Goal: Task Accomplishment & Management: Complete application form

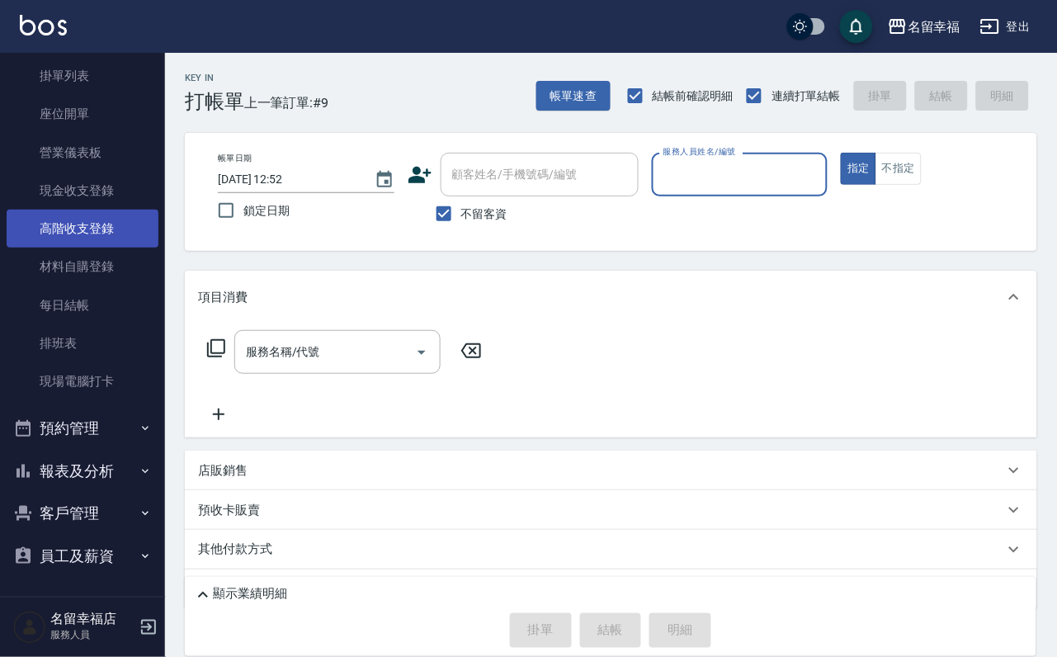
scroll to position [189, 0]
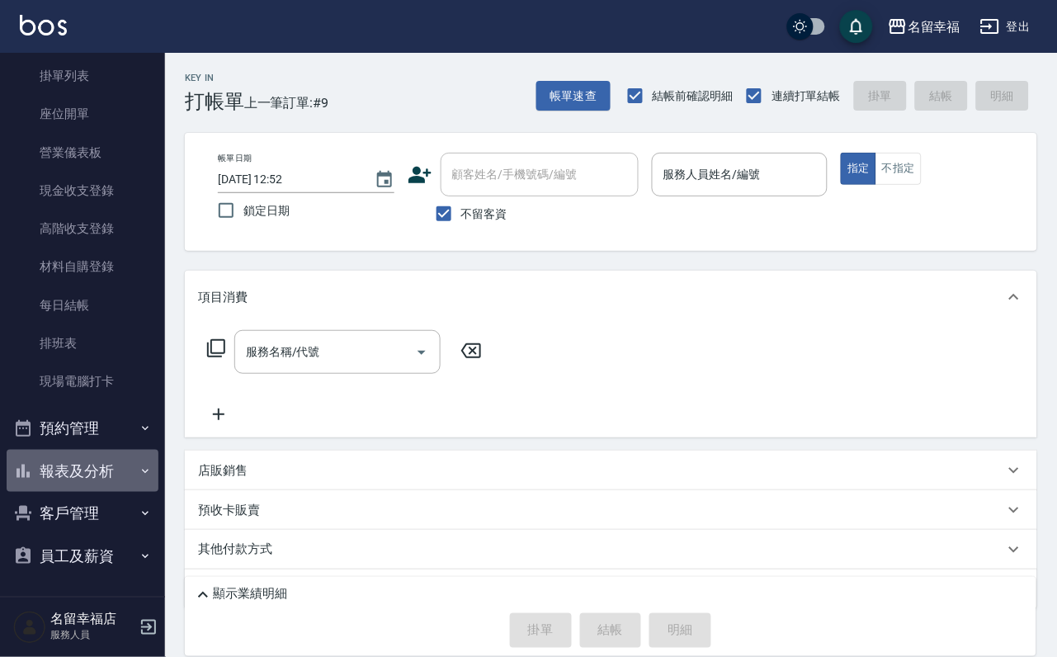
click at [105, 450] on button "報表及分析" at bounding box center [83, 471] width 152 height 43
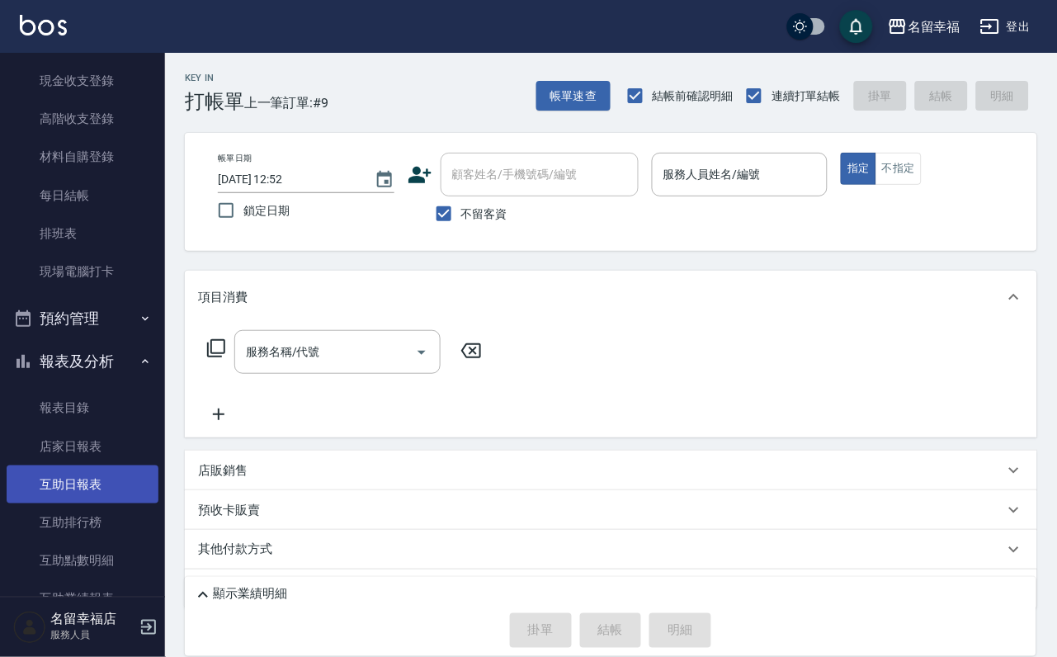
scroll to position [313, 0]
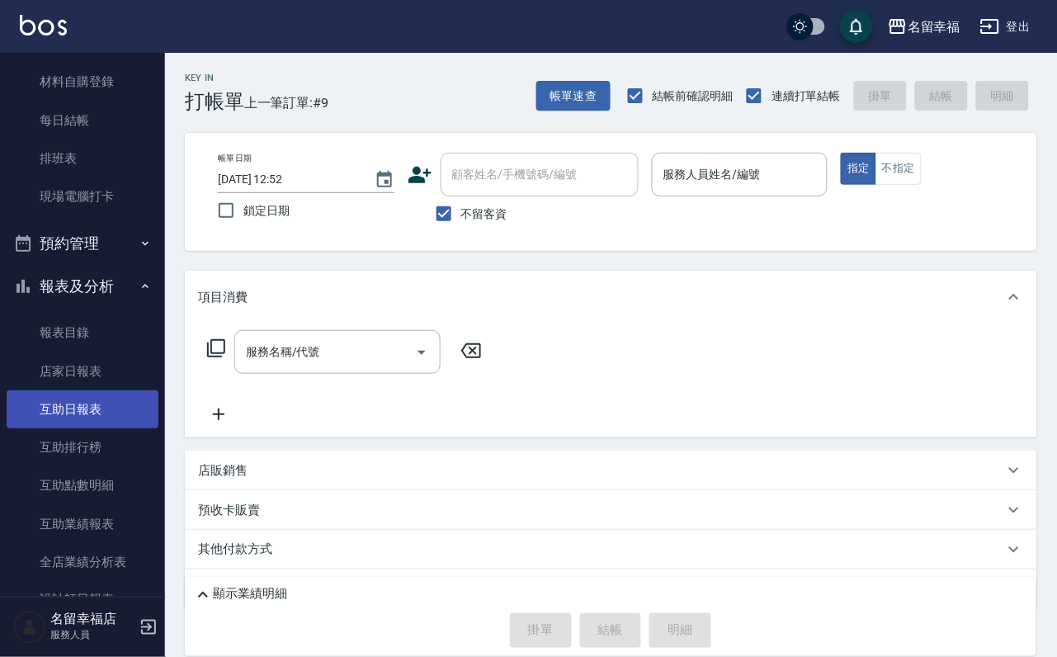
click at [89, 428] on link "互助日報表" at bounding box center [83, 409] width 152 height 38
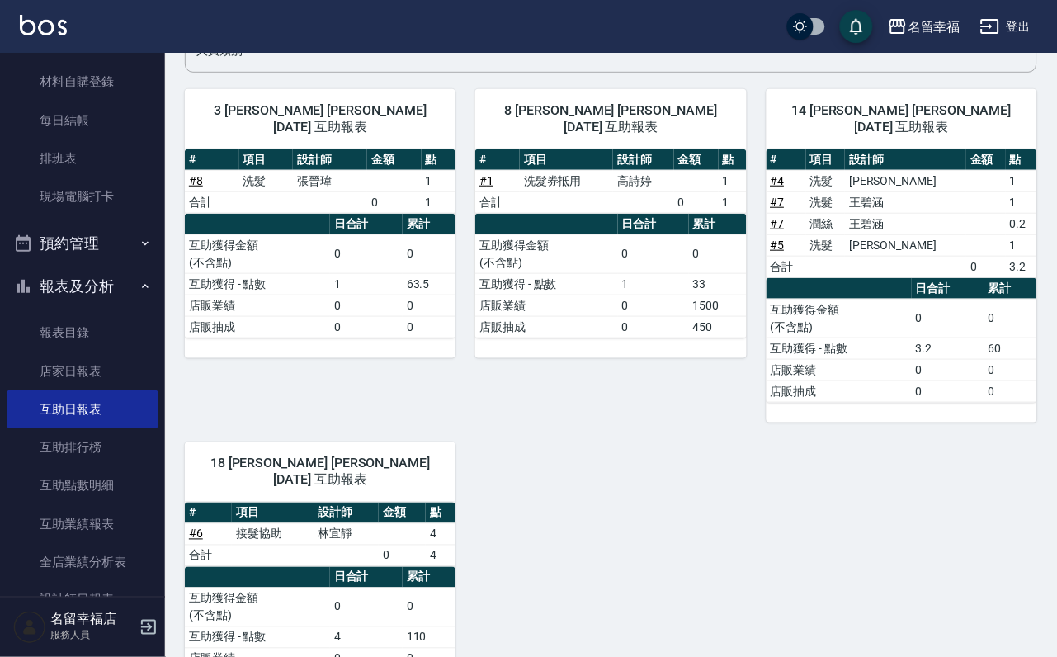
scroll to position [92, 0]
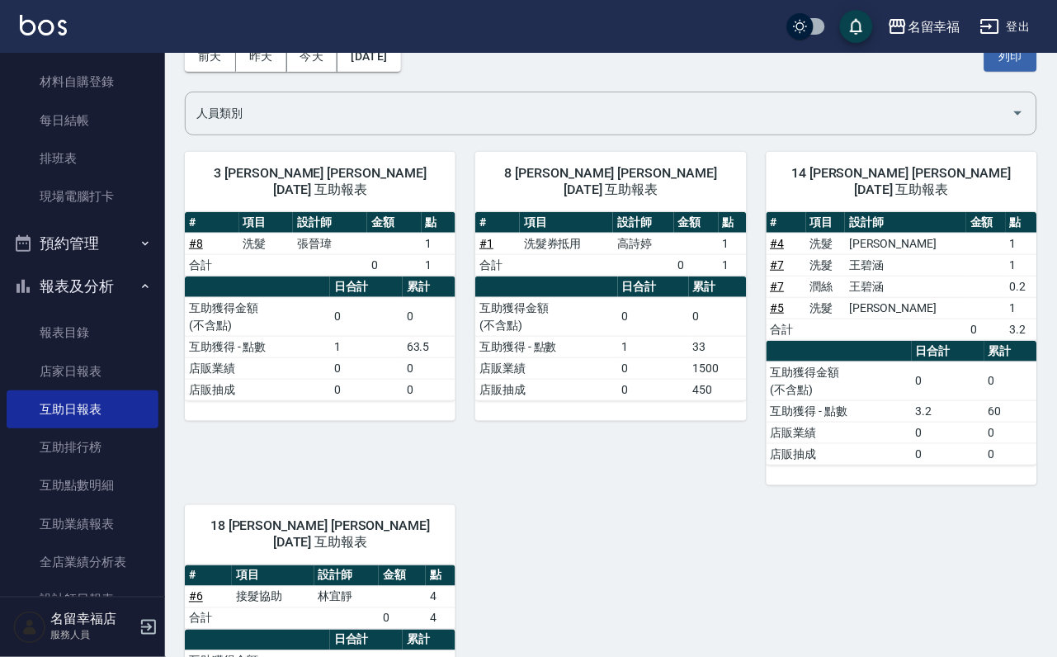
click at [266, 49] on div "名[PERSON_NAME]出" at bounding box center [528, 26] width 1057 height 53
click at [266, 50] on div "名[PERSON_NAME]出" at bounding box center [528, 26] width 1057 height 53
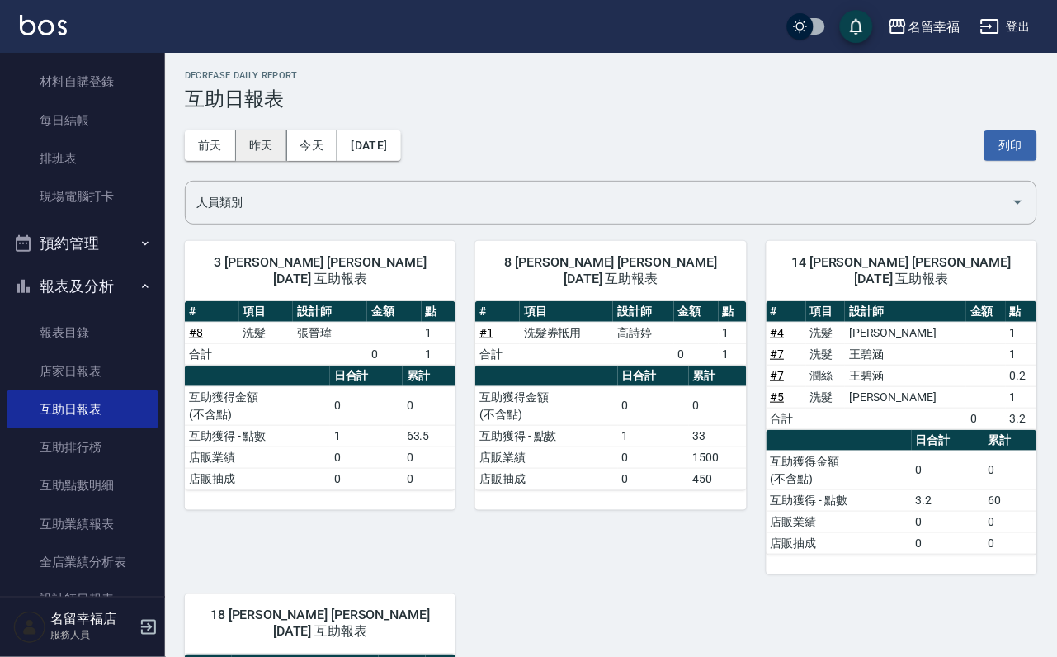
scroll to position [0, 0]
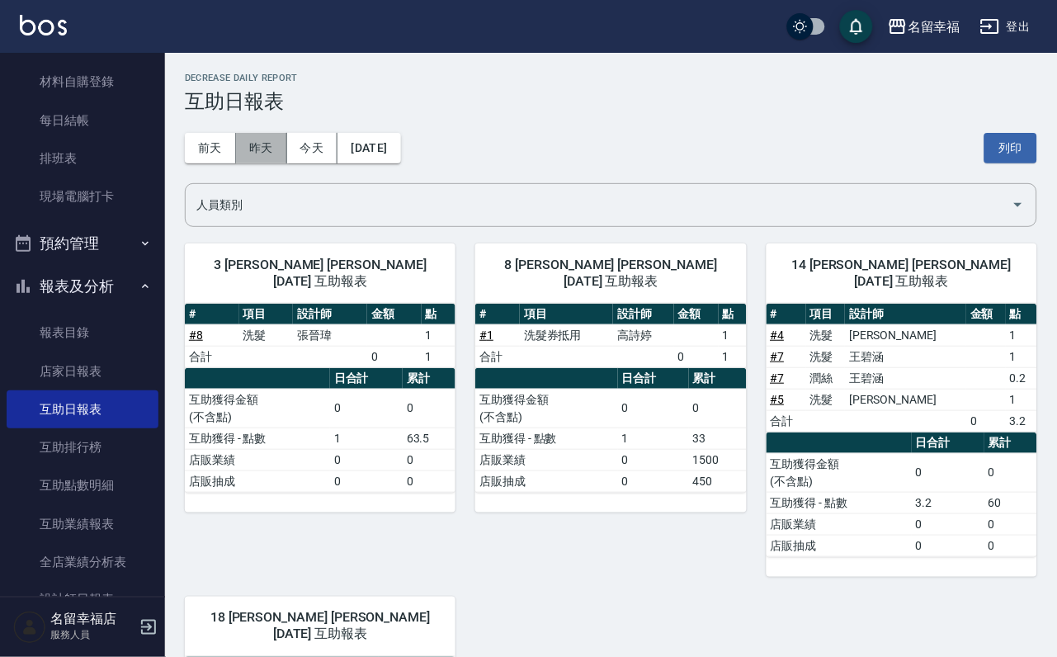
click at [271, 143] on button "昨天" at bounding box center [261, 148] width 51 height 31
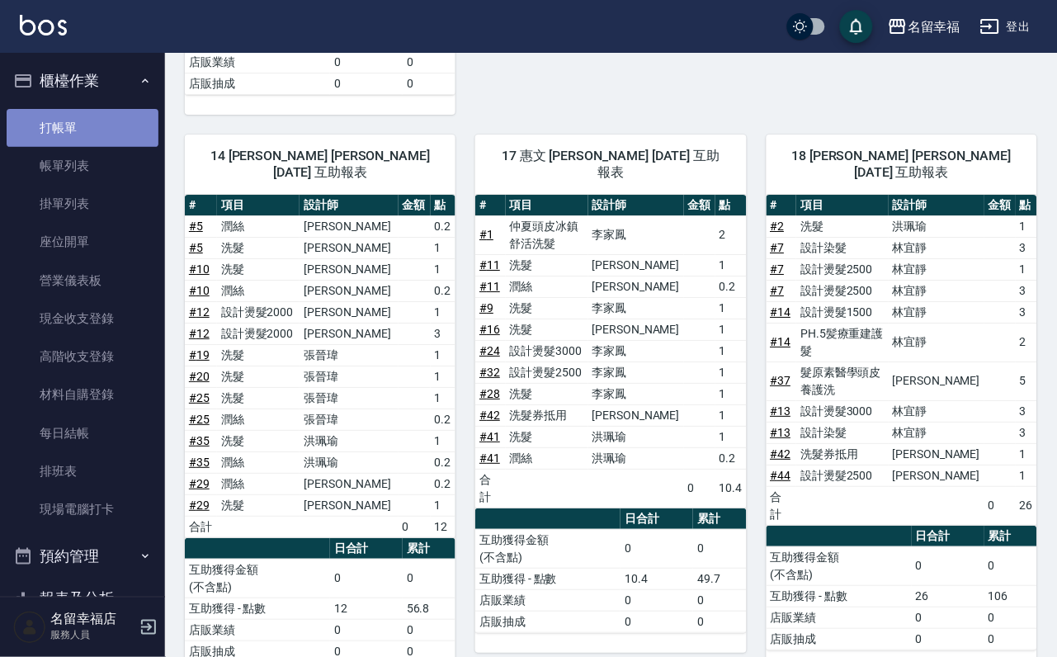
click at [94, 120] on link "打帳單" at bounding box center [83, 128] width 152 height 38
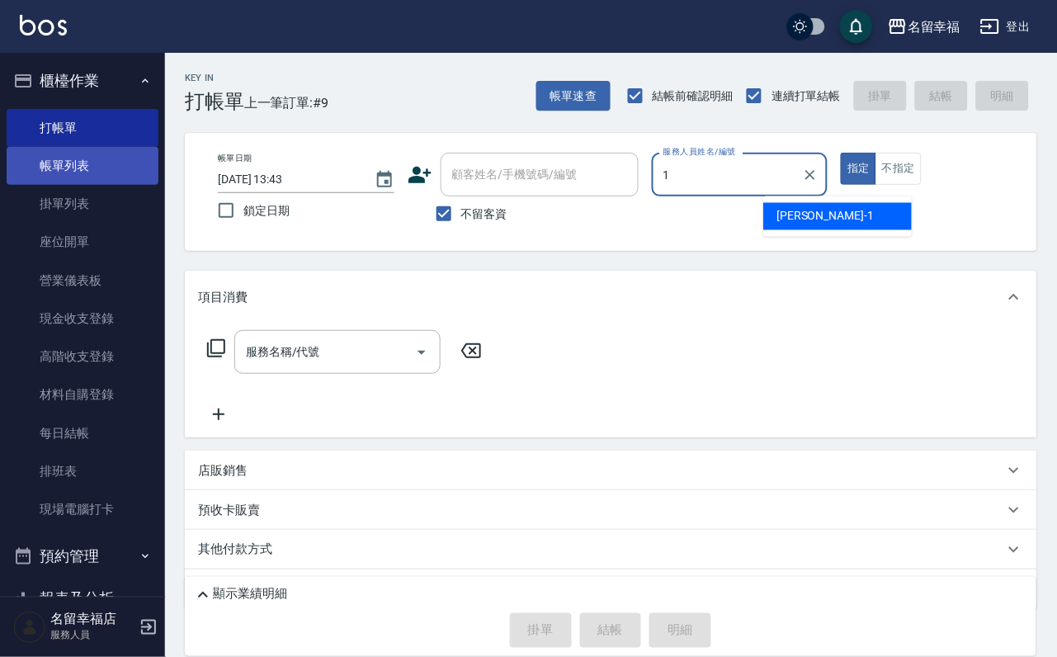
type input "1"
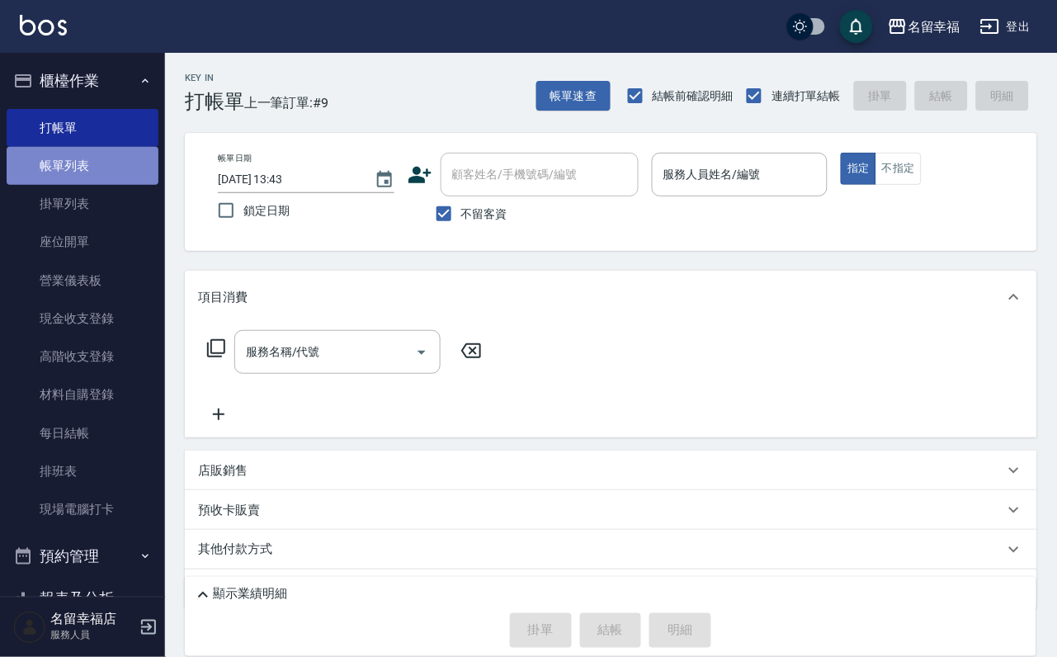
click at [93, 185] on link "帳單列表" at bounding box center [83, 166] width 152 height 38
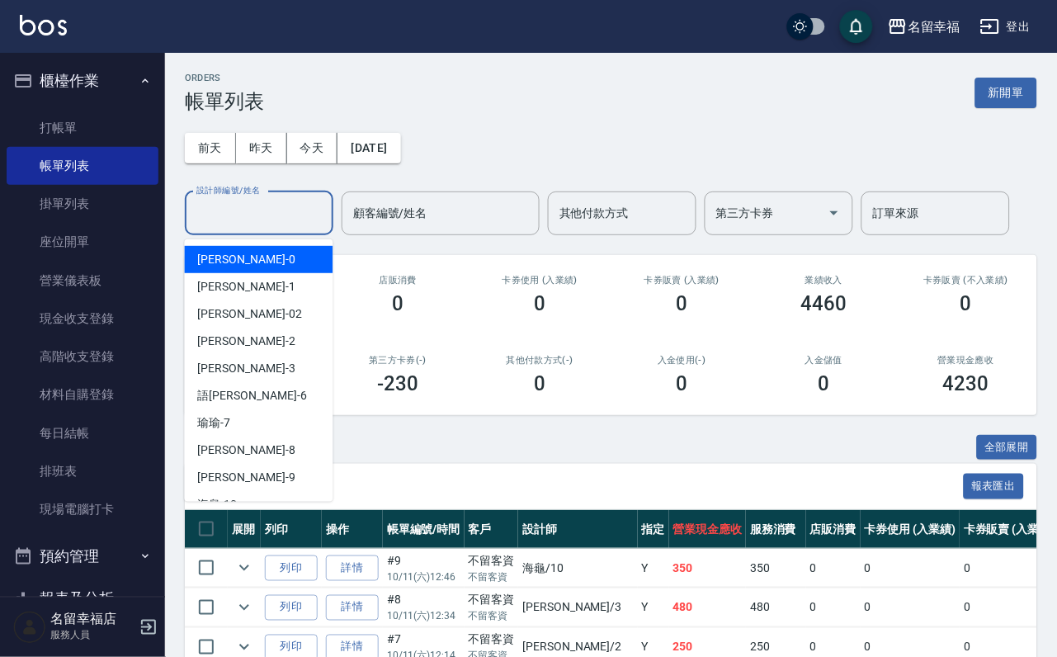
drag, startPoint x: 250, startPoint y: 210, endPoint x: 237, endPoint y: 219, distance: 16.0
click at [247, 208] on input "設計師編號/姓名" at bounding box center [259, 213] width 134 height 29
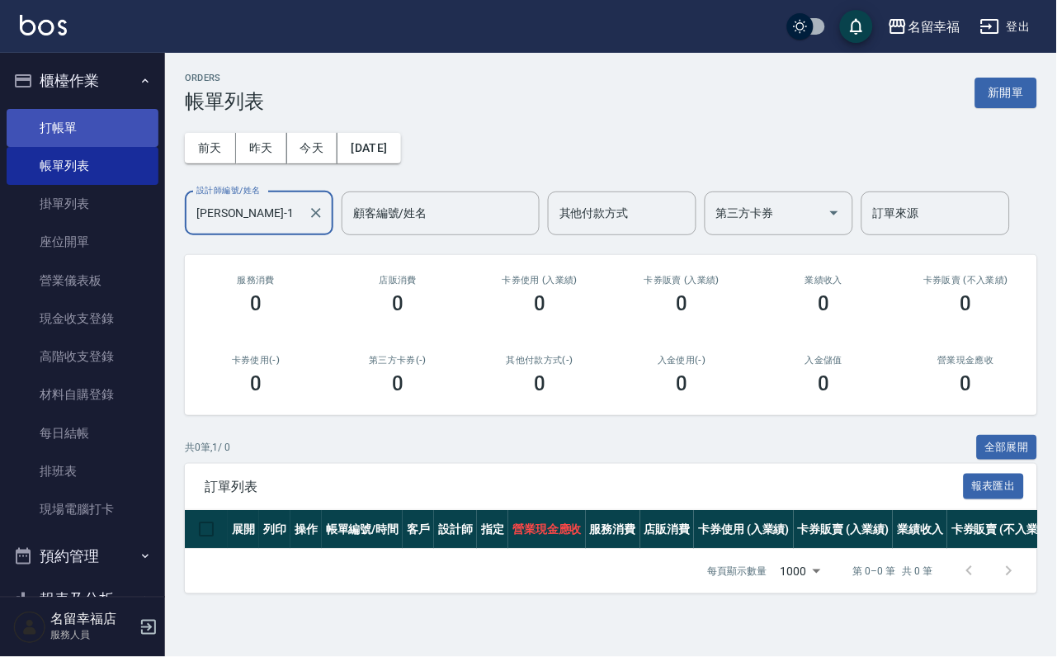
type input "[PERSON_NAME]-1"
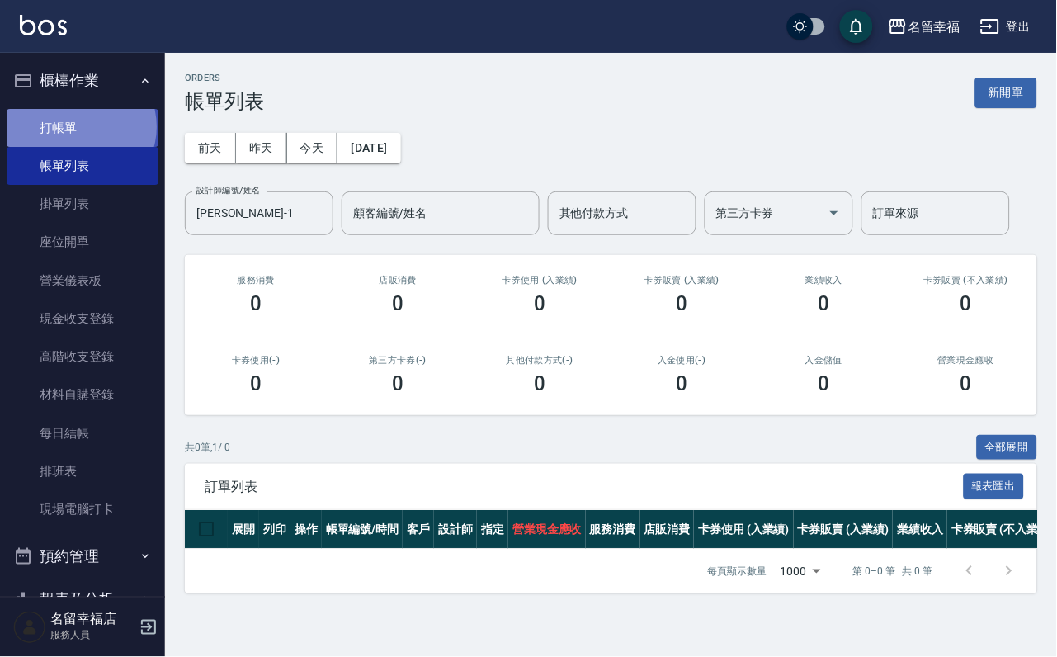
click at [79, 133] on link "打帳單" at bounding box center [83, 128] width 152 height 38
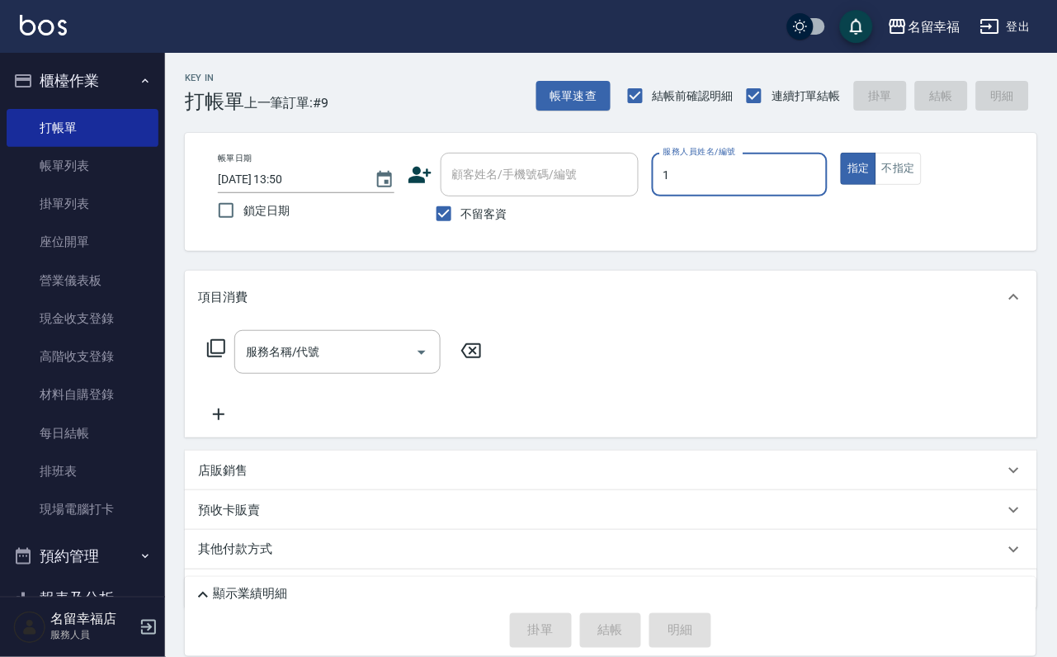
type input "[PERSON_NAME]-1"
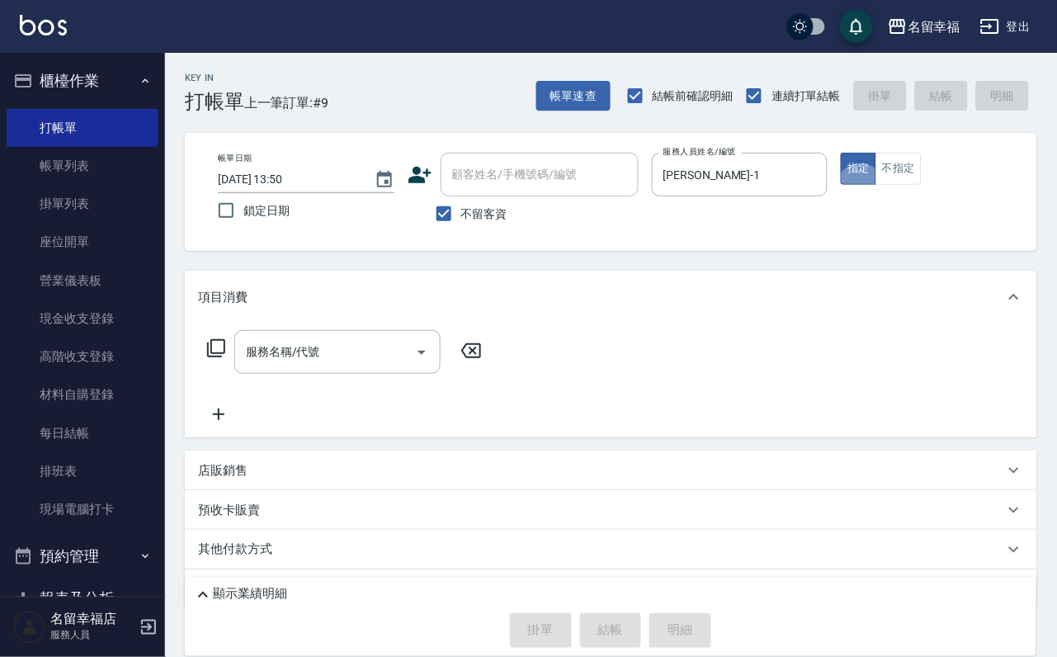
type button "true"
click at [342, 366] on input "服務名稱/代號" at bounding box center [325, 351] width 167 height 29
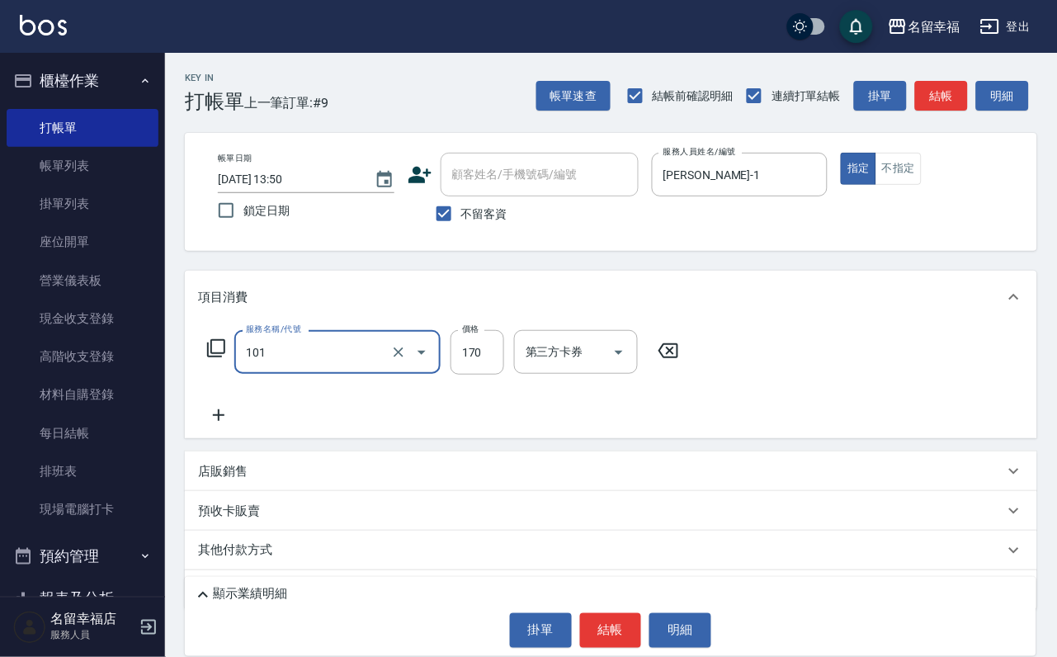
type input "洗髮(101)"
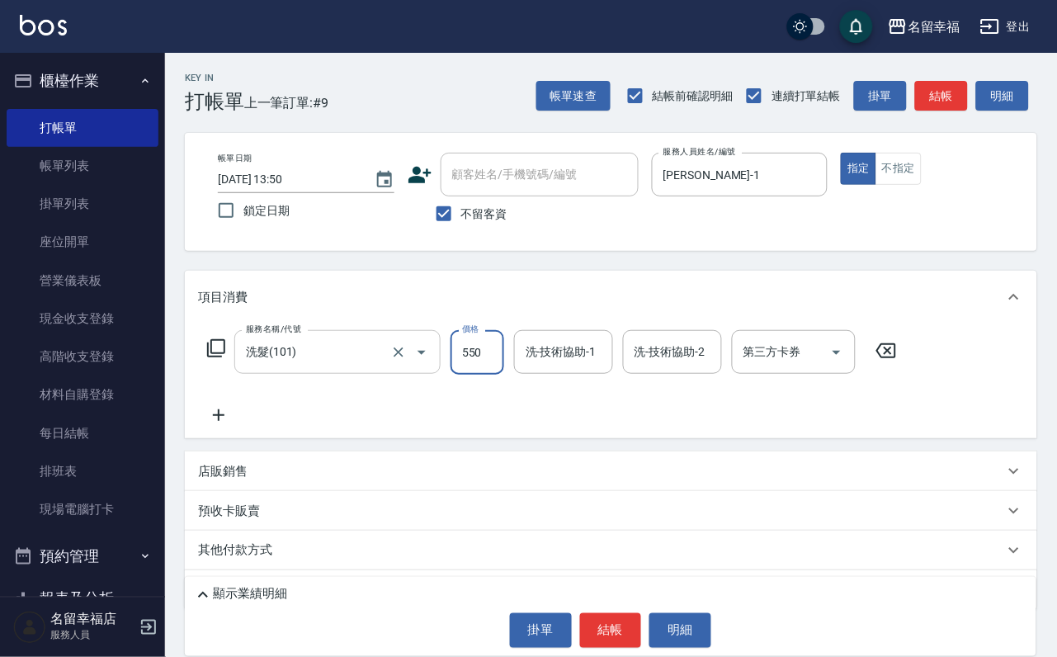
type input "550"
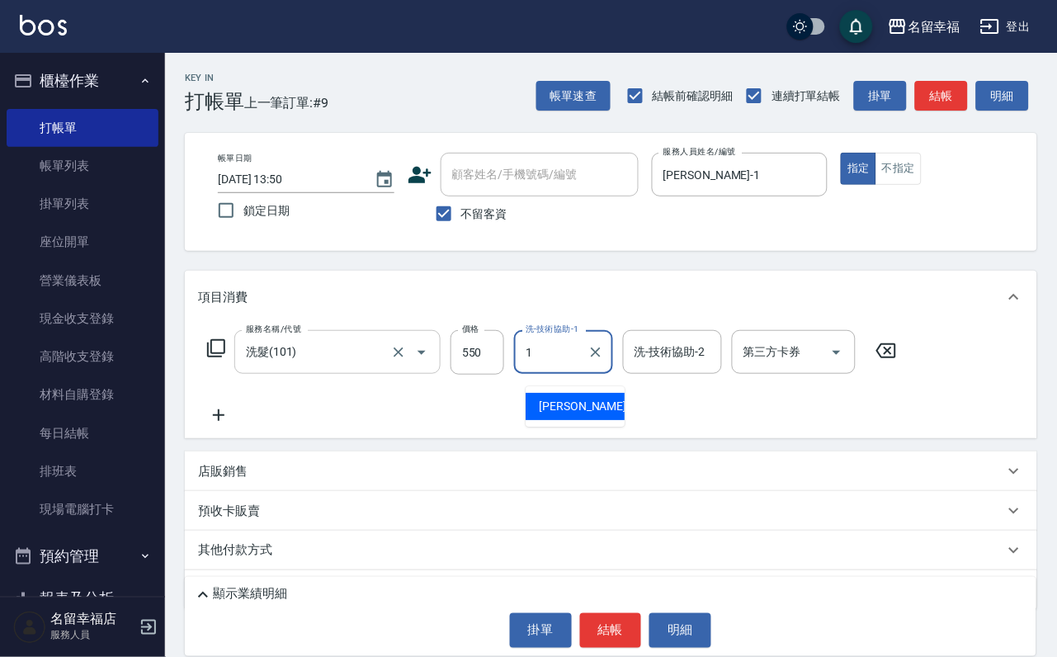
type input "[PERSON_NAME]-1"
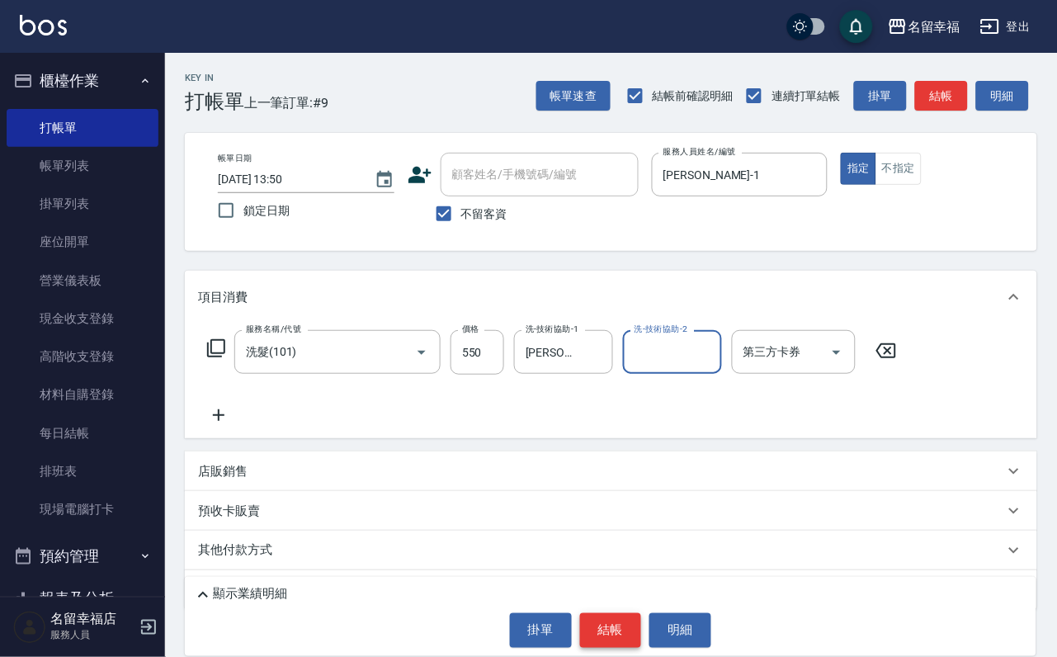
click at [621, 635] on button "結帳" at bounding box center [611, 630] width 62 height 35
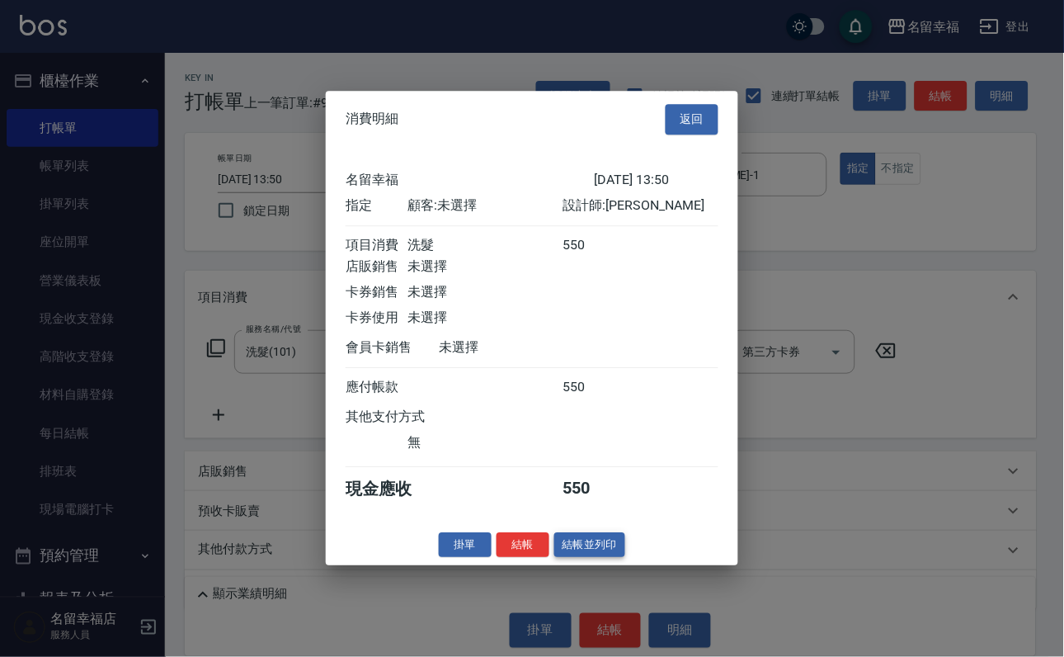
scroll to position [204, 0]
click at [499, 558] on button "結帳" at bounding box center [523, 545] width 53 height 26
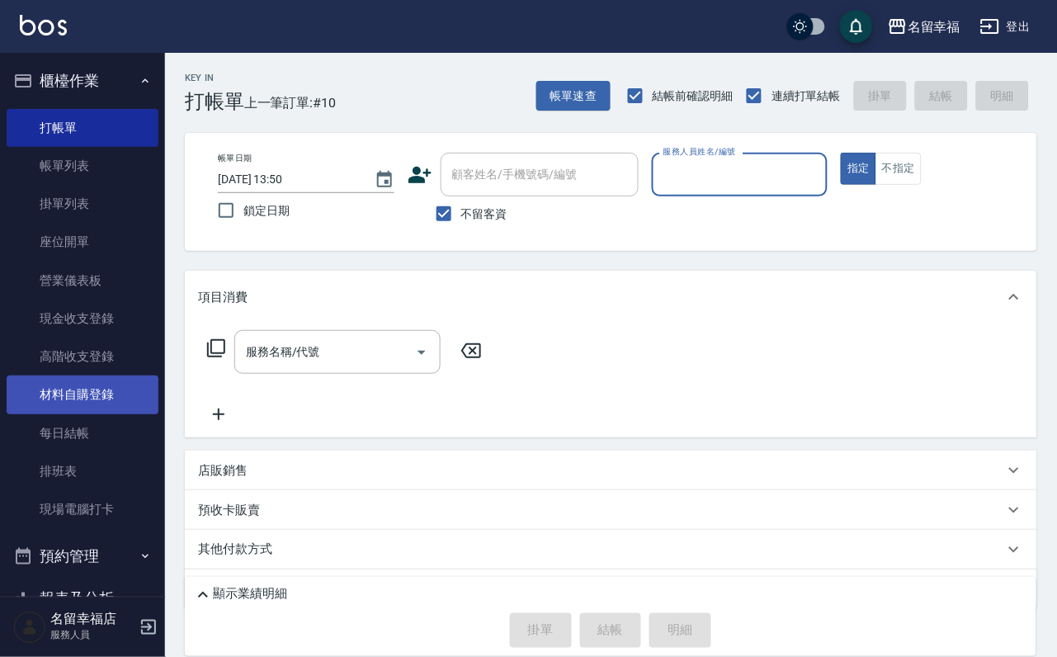
type input "ㄩ"
type input "品伶-M"
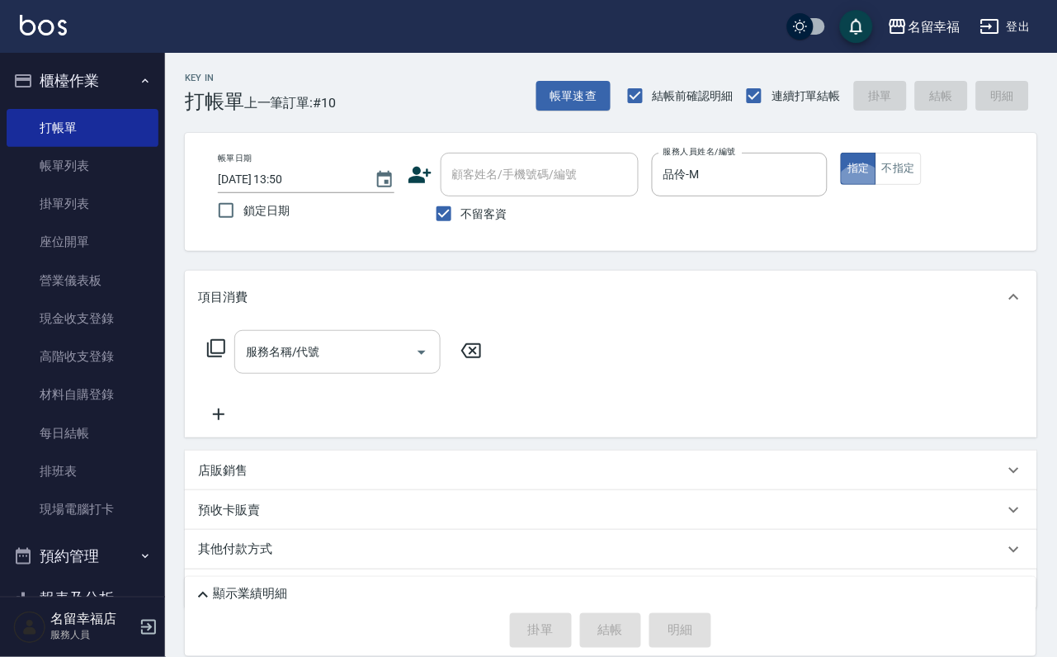
click at [255, 361] on input "服務名稱/代號" at bounding box center [325, 351] width 167 height 29
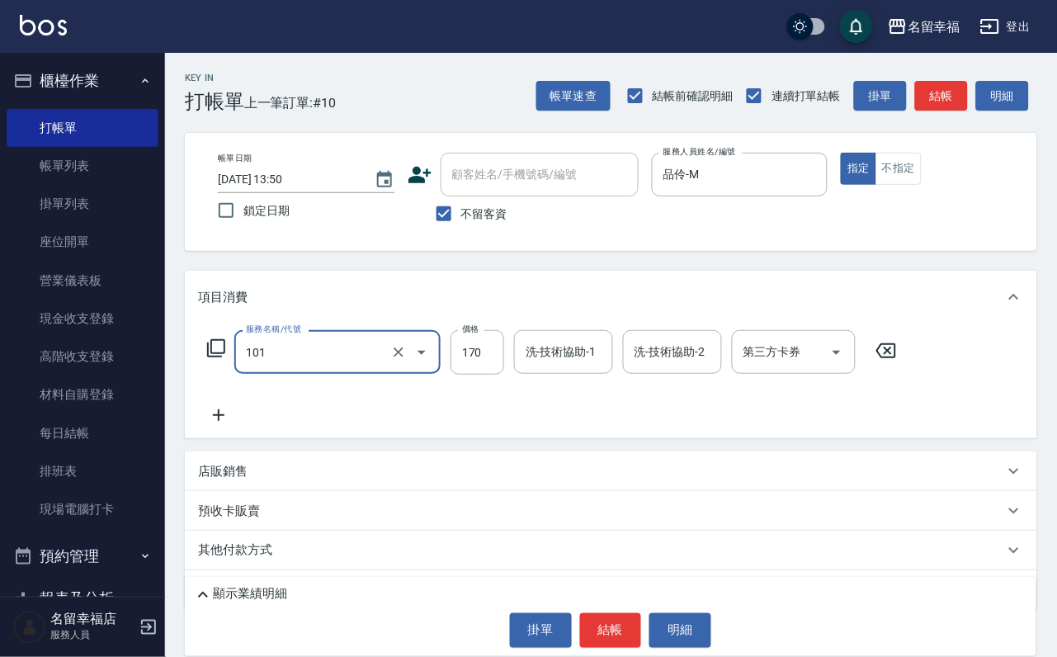
type input "洗髮(101)"
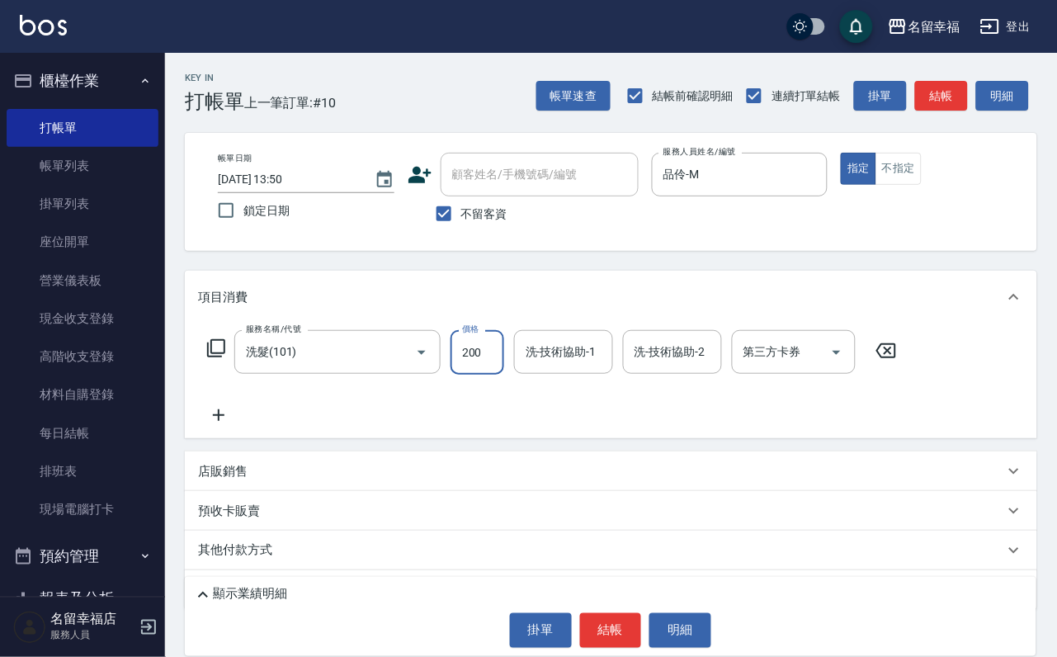
type input "200"
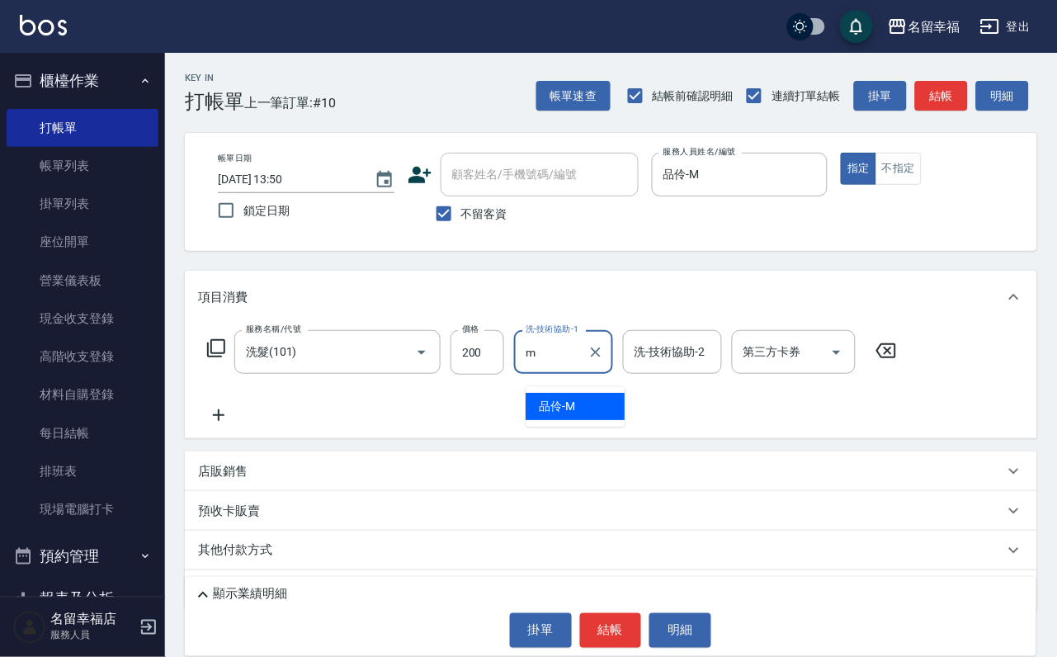
type input "品伶-M"
click at [222, 358] on icon at bounding box center [216, 348] width 20 height 20
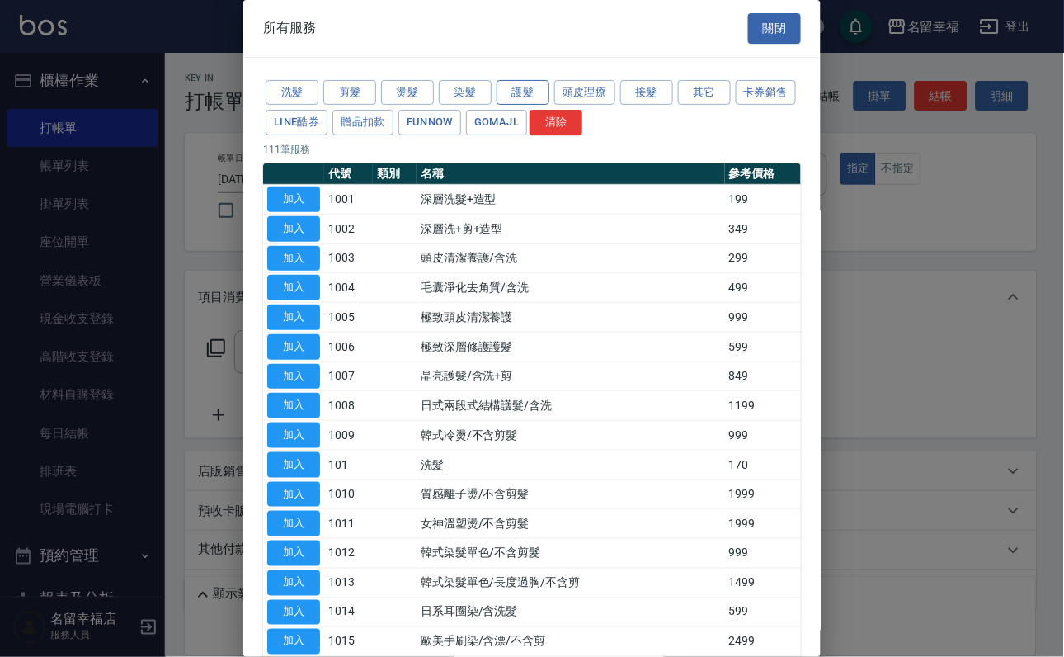
click at [533, 91] on button "護髮" at bounding box center [523, 93] width 53 height 26
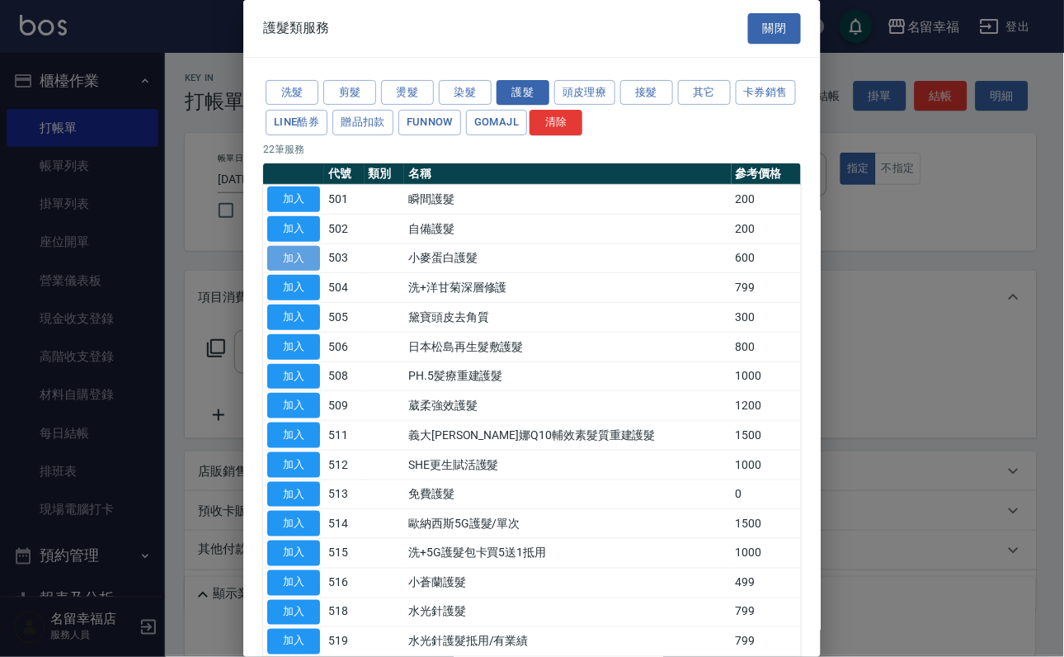
click at [299, 271] on button "加入" at bounding box center [293, 259] width 53 height 26
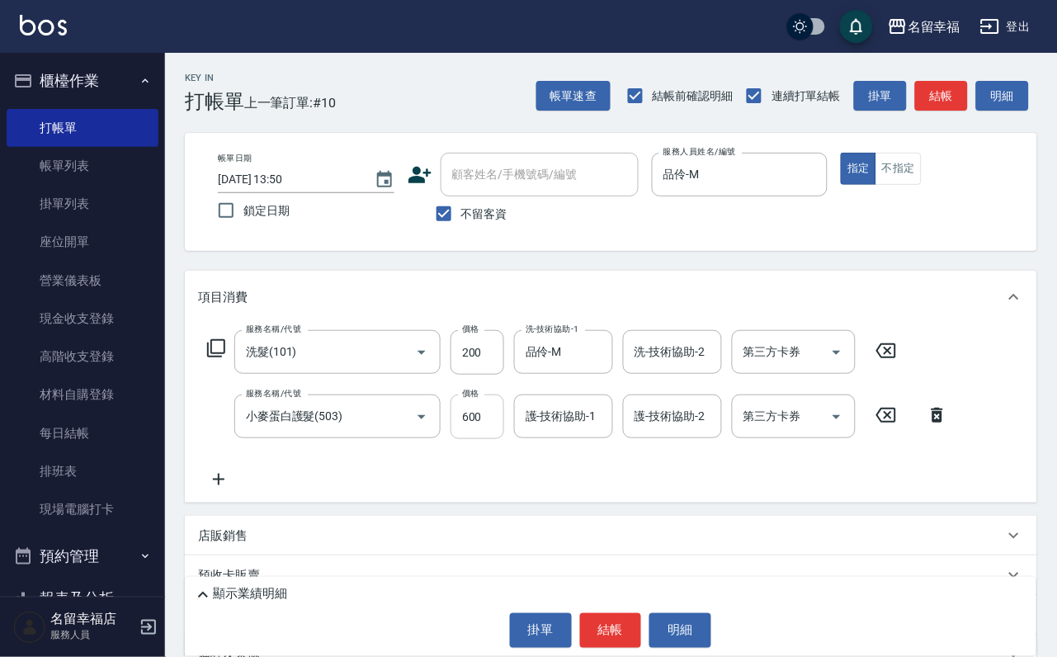
click at [486, 439] on input "600" at bounding box center [477, 416] width 54 height 45
type input "400"
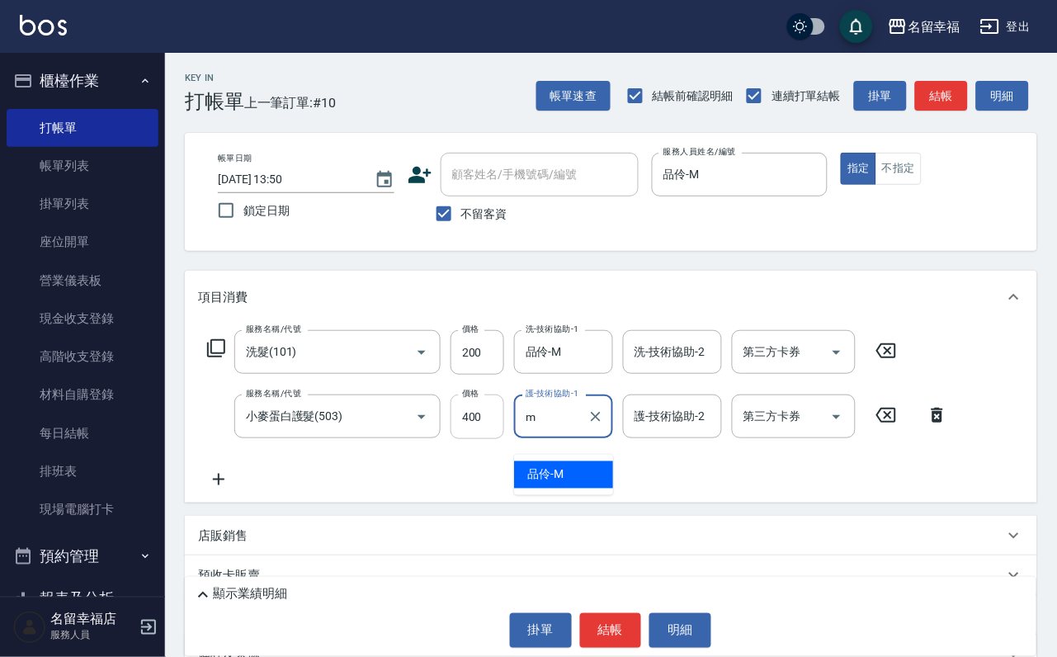
type input "品伶-M"
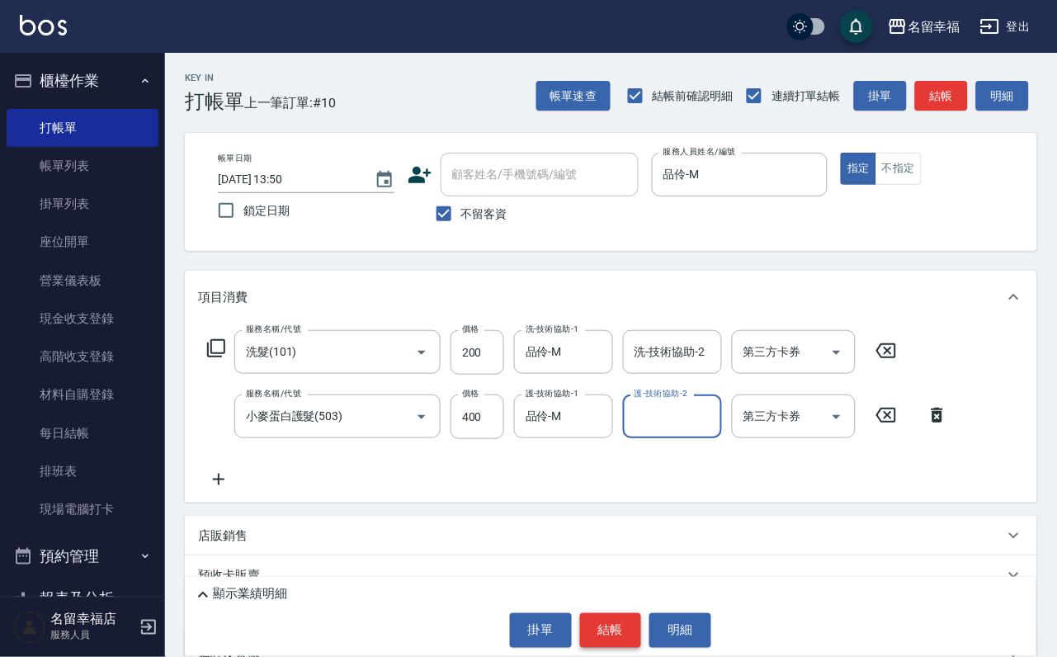
click at [597, 613] on button "結帳" at bounding box center [611, 630] width 62 height 35
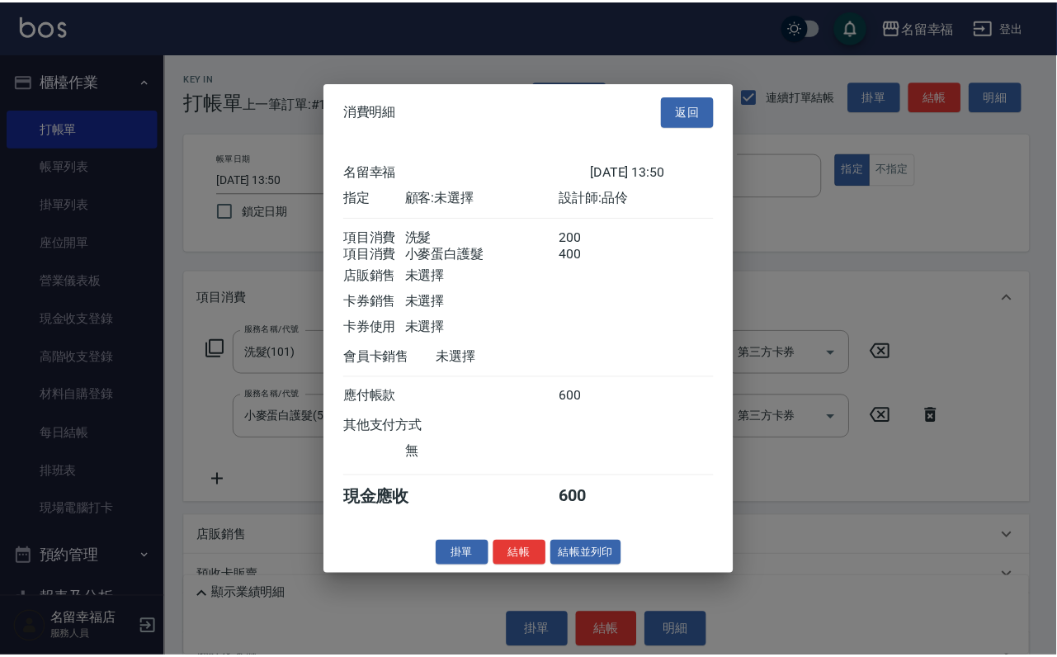
scroll to position [266, 0]
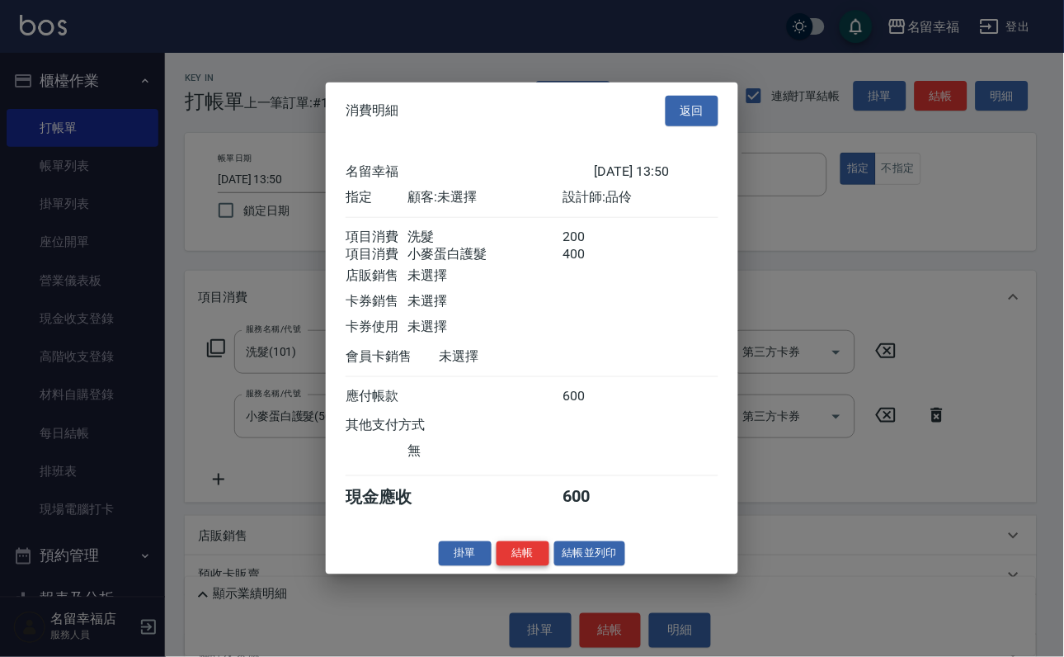
click at [507, 566] on button "結帳" at bounding box center [523, 553] width 53 height 26
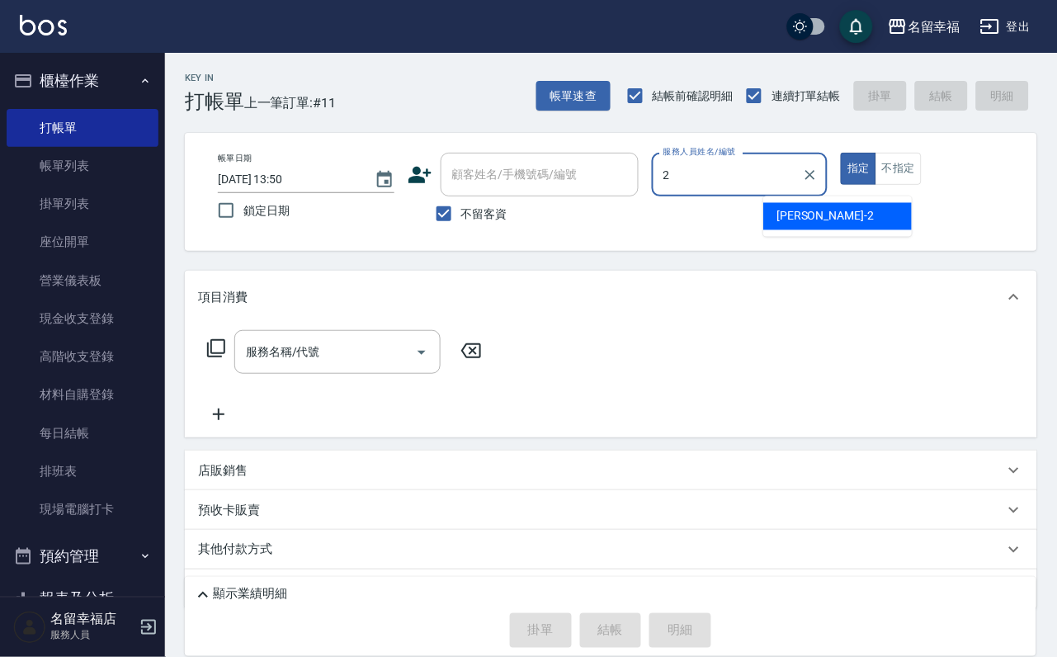
type input "碧涵-2"
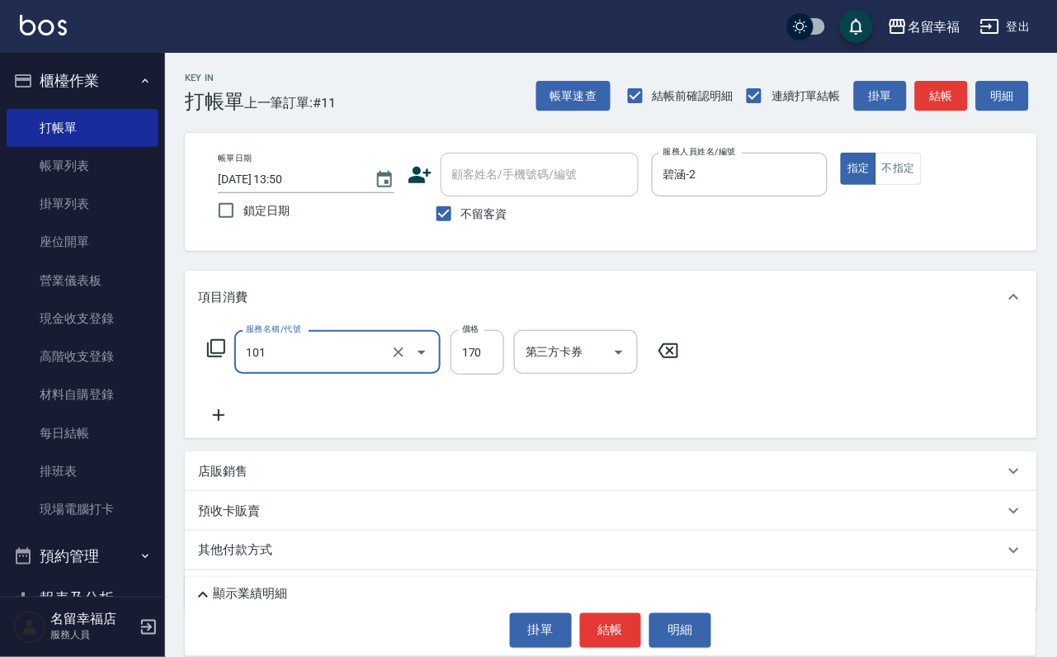
type input "洗髮(101)"
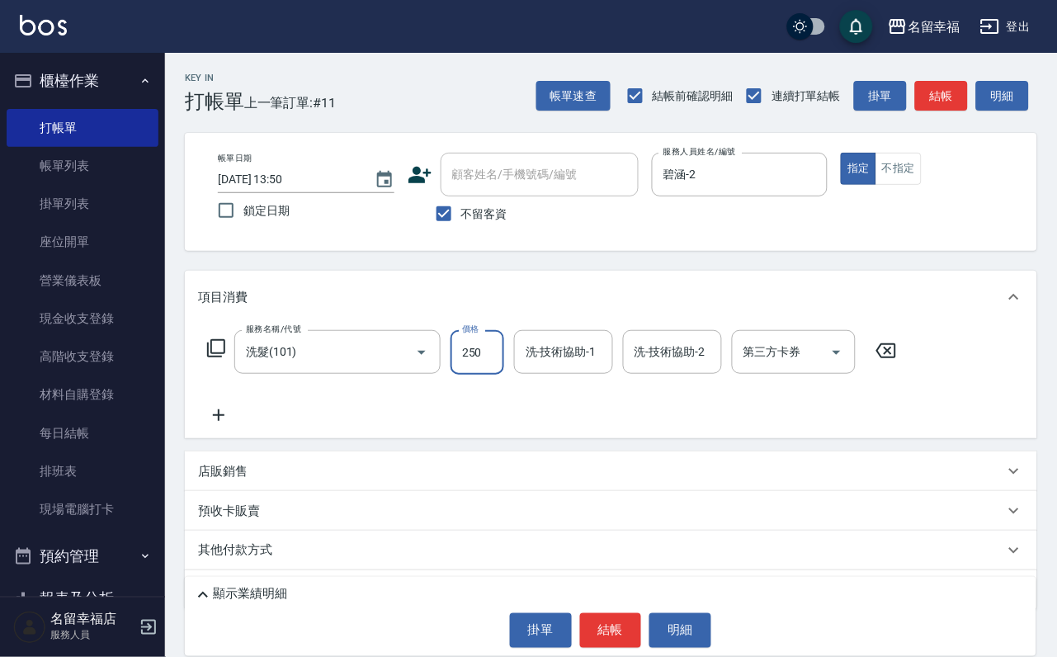
type input "250"
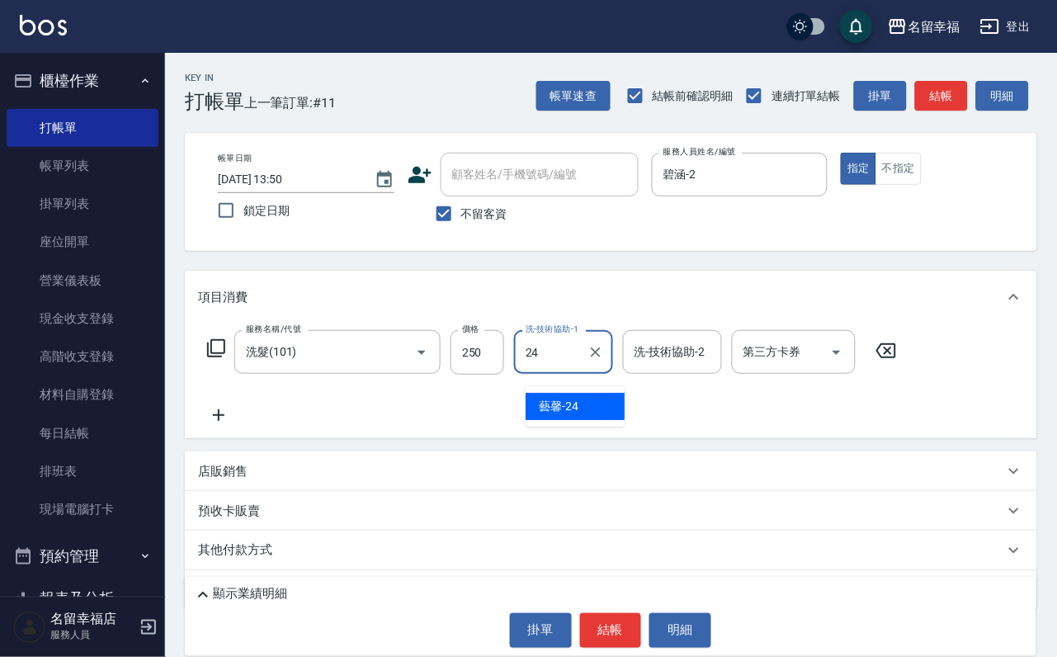
type input "2"
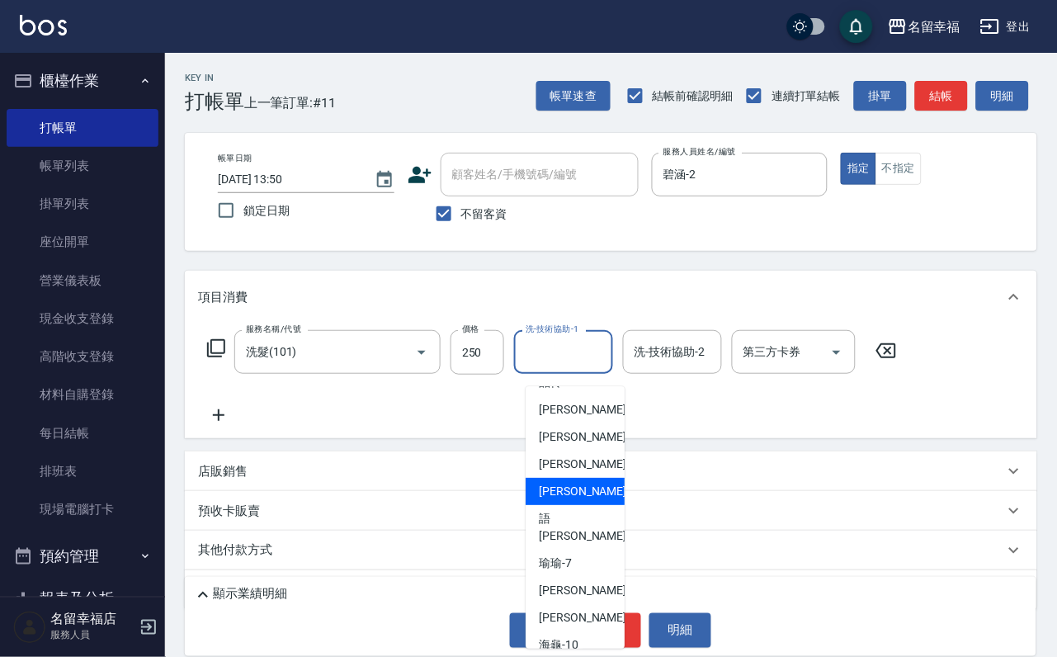
scroll to position [124, 0]
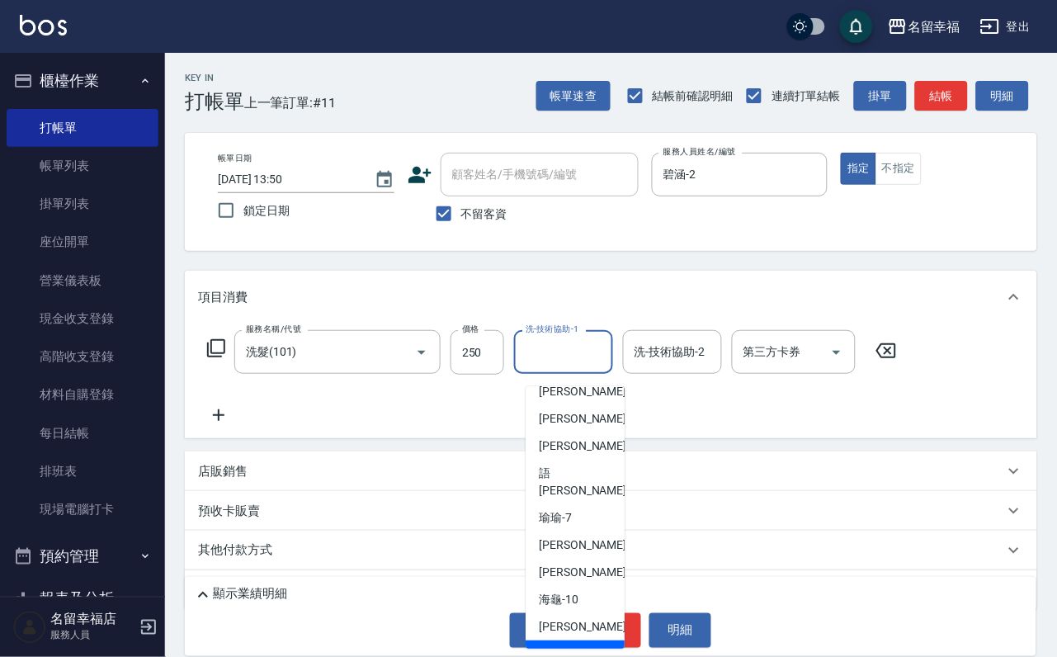
click at [569, 645] on span "[PERSON_NAME] -14" at bounding box center [591, 653] width 104 height 17
type input "[PERSON_NAME]-14"
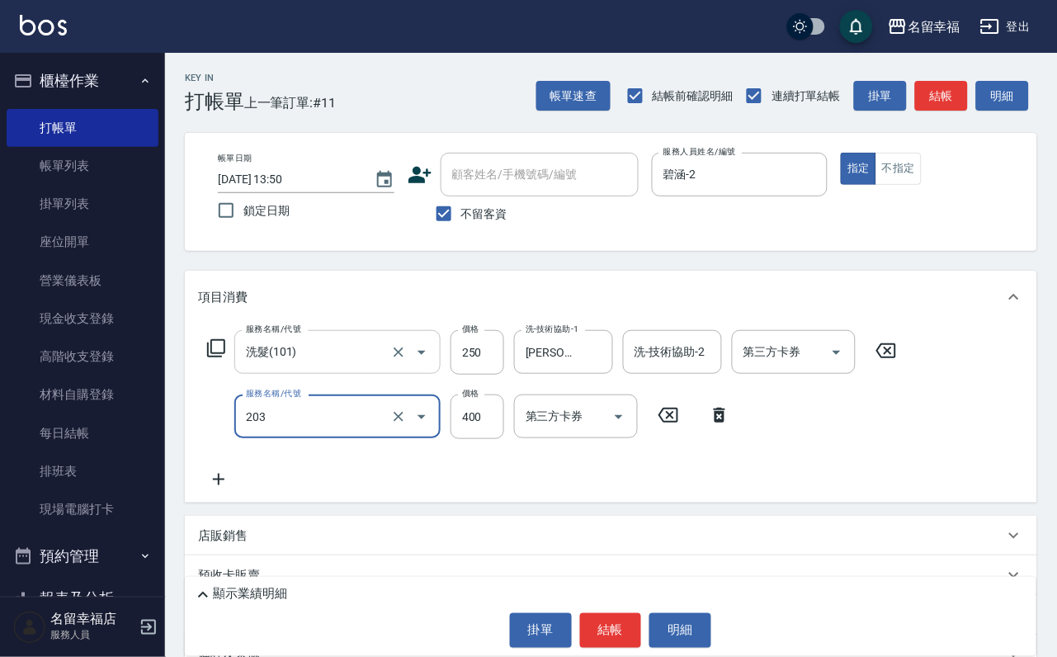
type input "指定單剪(203)"
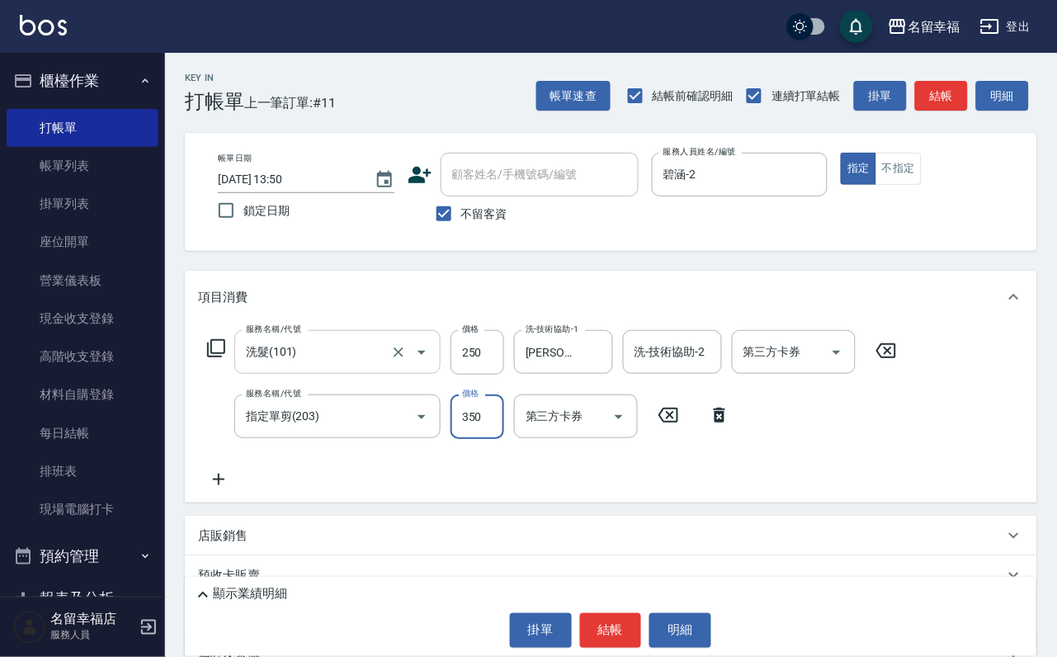
type input "350"
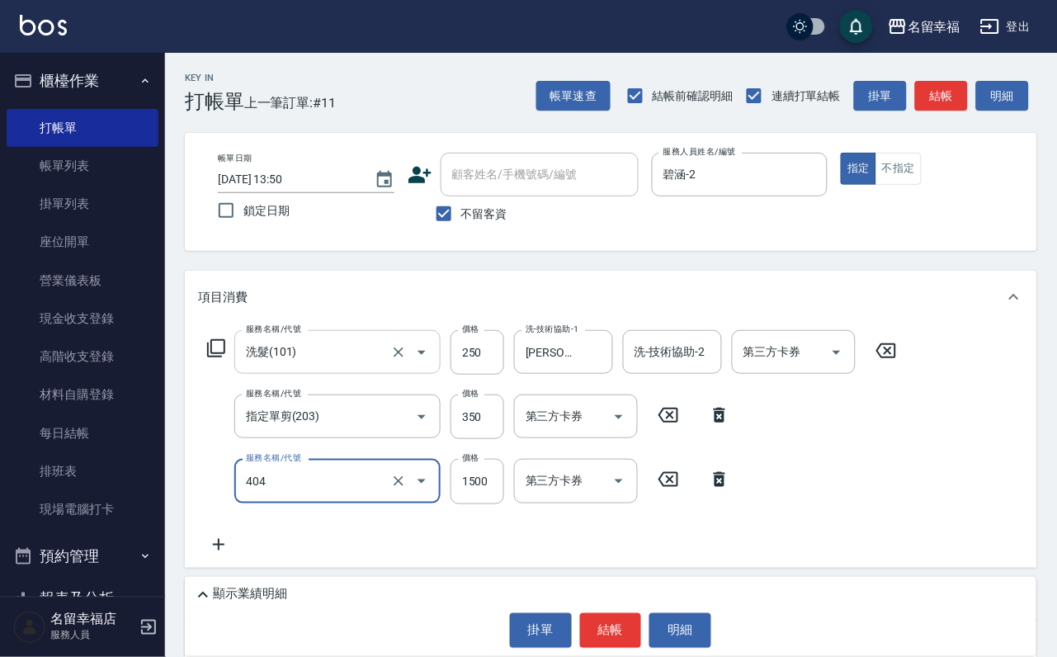
type input "設計染髮(404)"
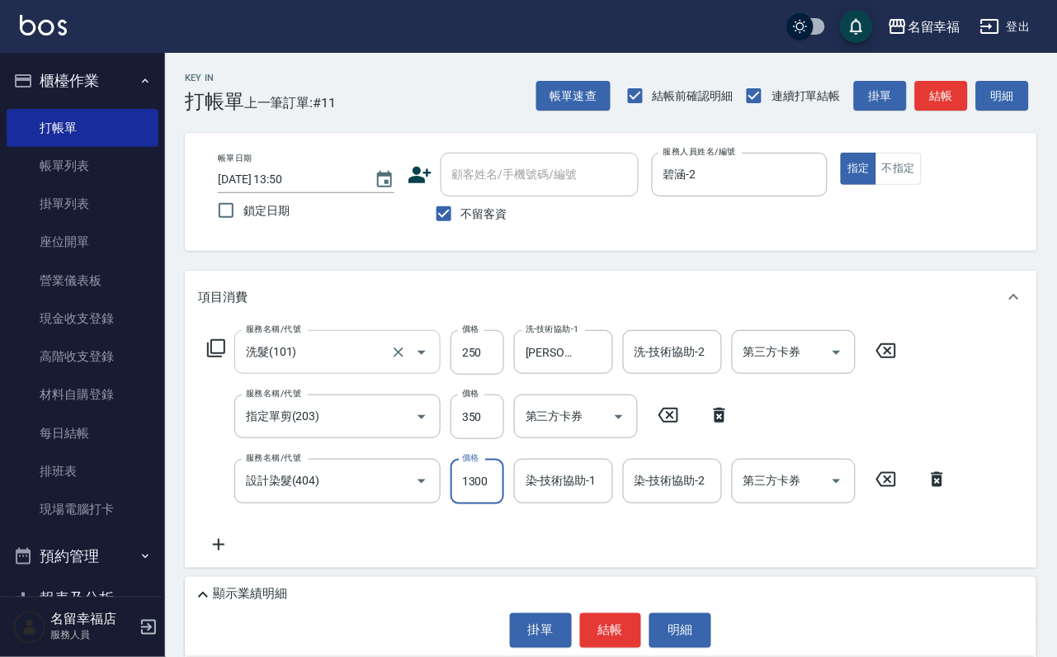
scroll to position [0, 1]
type input "1300"
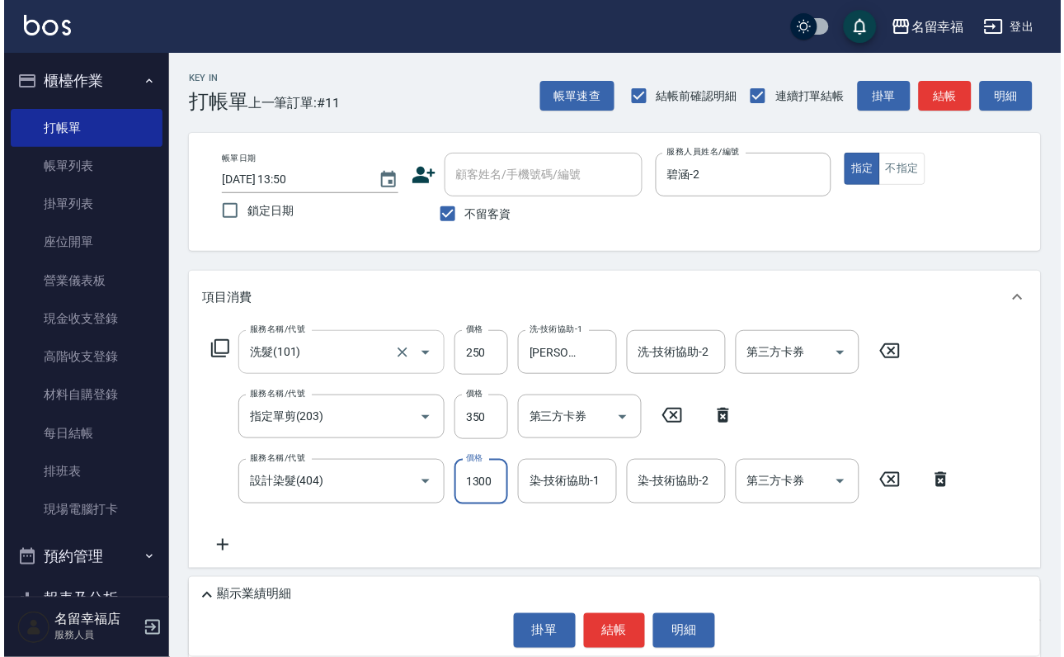
scroll to position [0, 0]
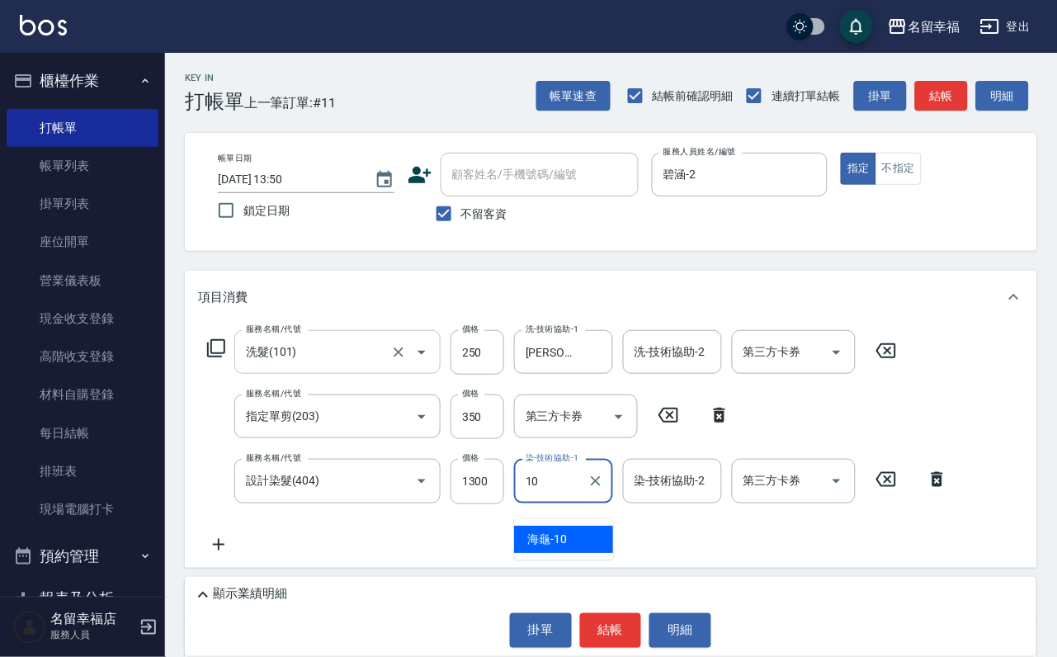
type input "海龜-10"
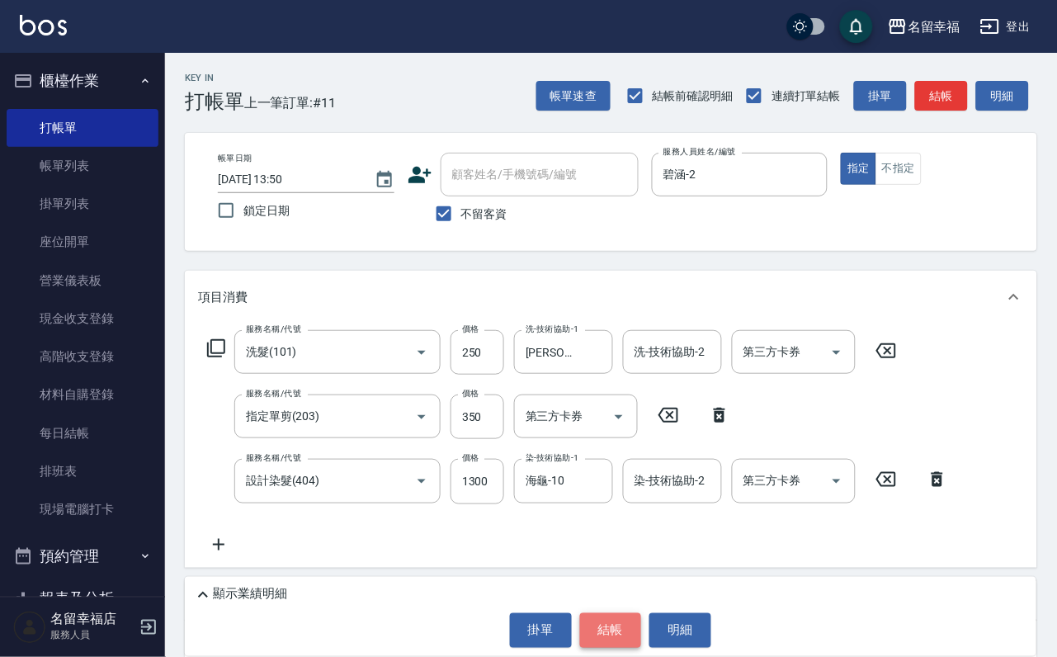
click at [614, 620] on button "結帳" at bounding box center [611, 630] width 62 height 35
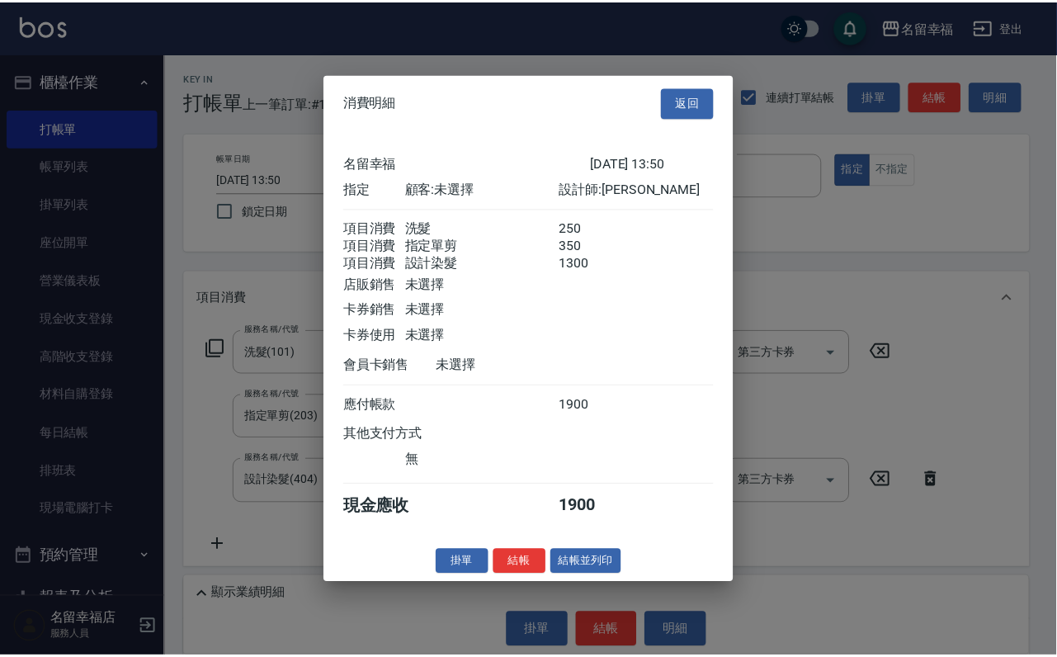
scroll to position [327, 0]
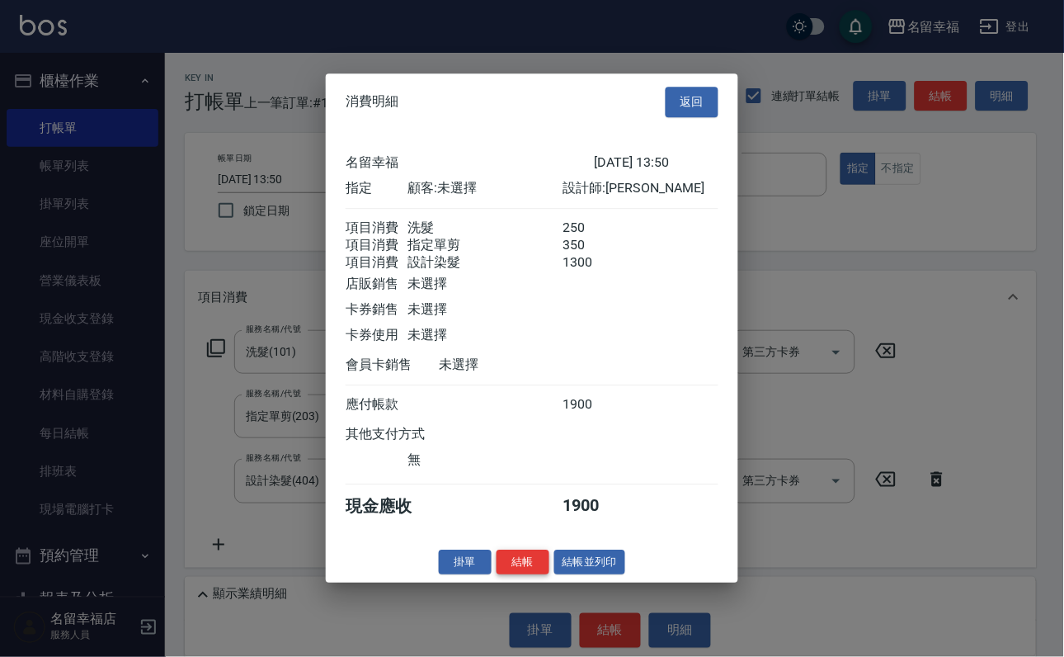
click at [499, 575] on button "結帳" at bounding box center [523, 562] width 53 height 26
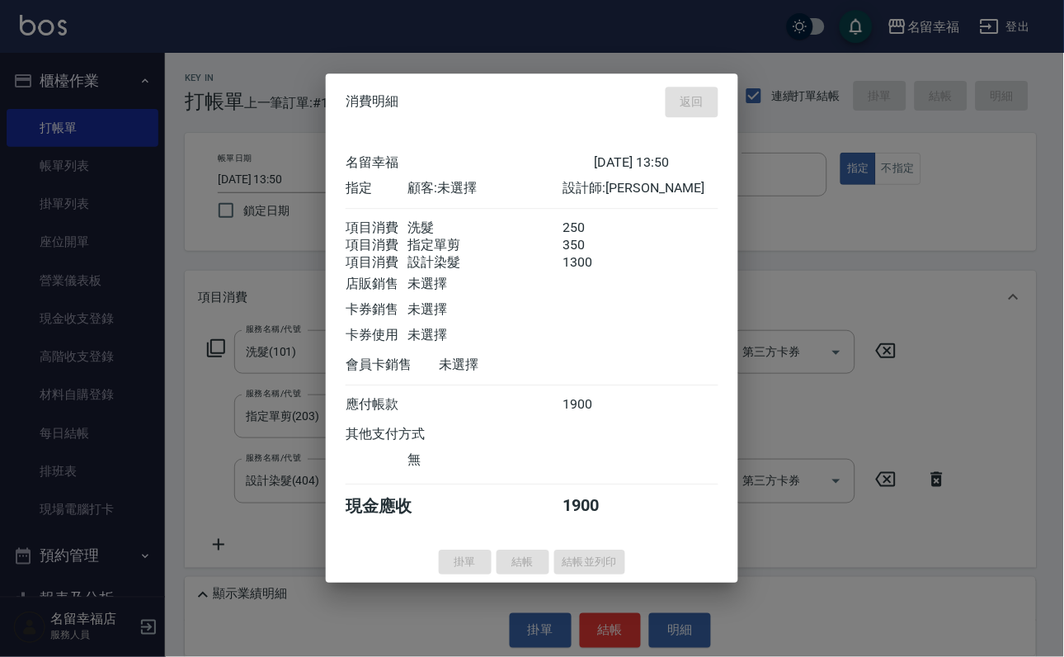
type input "[DATE] 13:54"
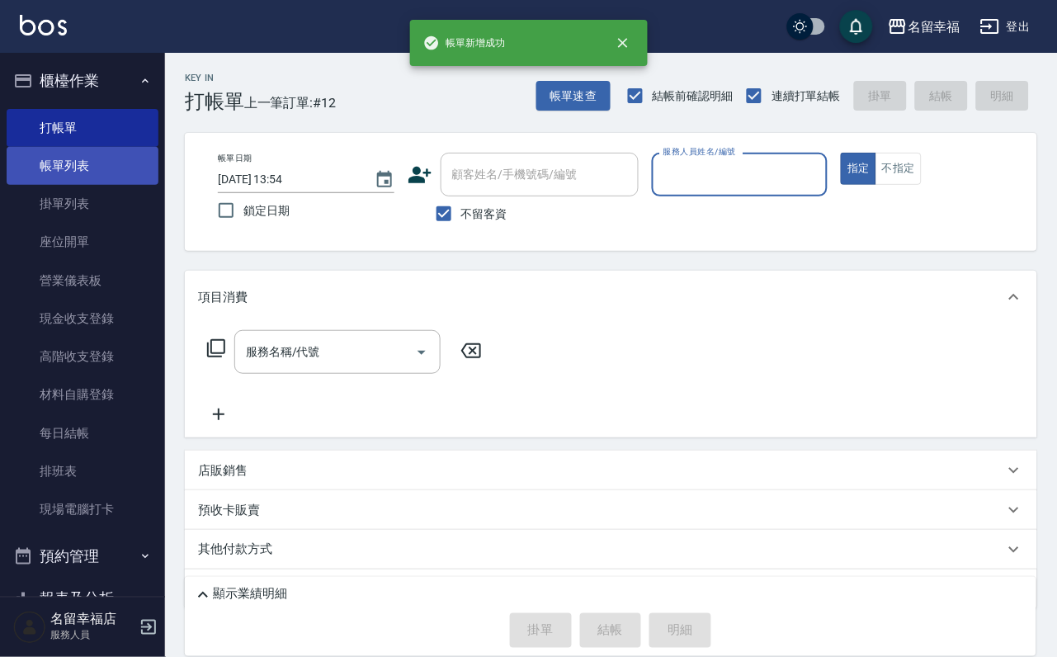
click at [71, 170] on link "帳單列表" at bounding box center [83, 166] width 152 height 38
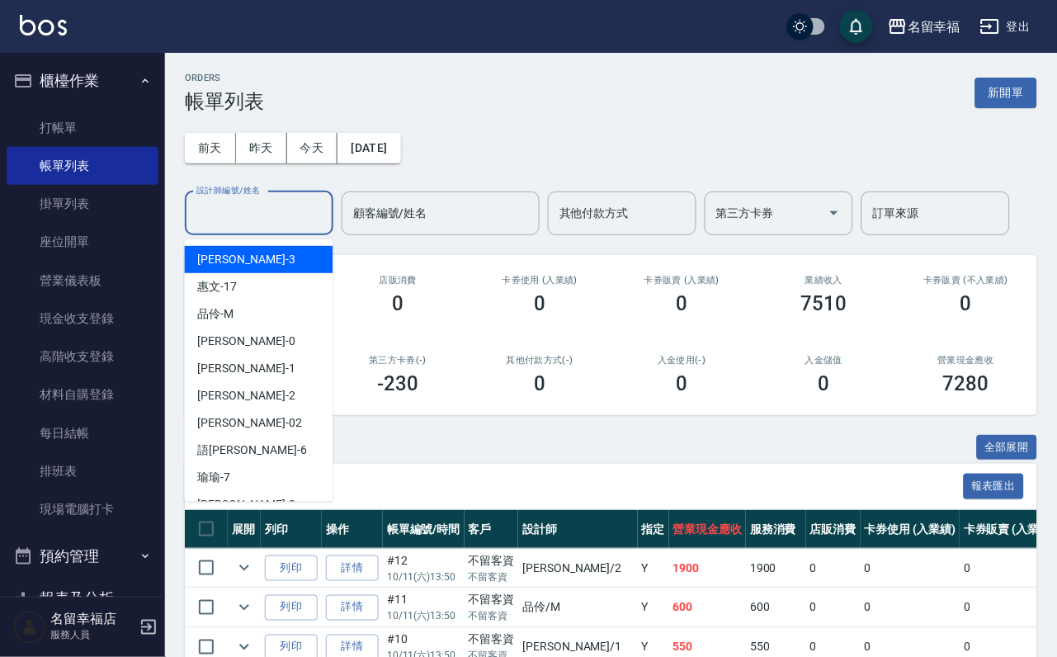
click at [269, 219] on input "設計師編號/姓名" at bounding box center [259, 213] width 134 height 29
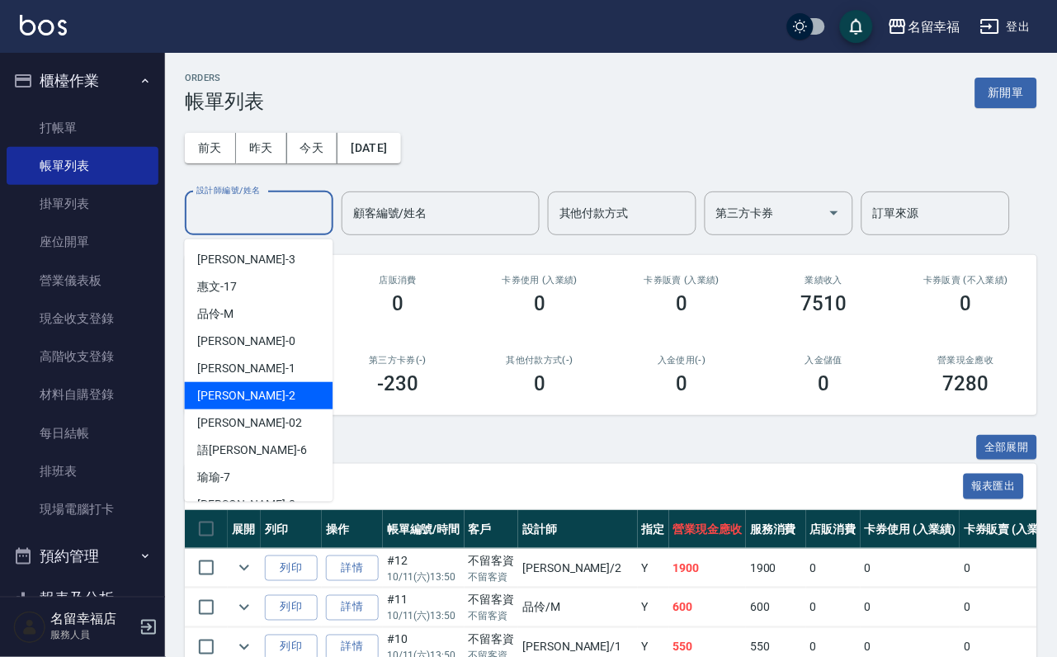
click at [231, 384] on div "[PERSON_NAME] -2" at bounding box center [259, 395] width 148 height 27
type input "碧涵-2"
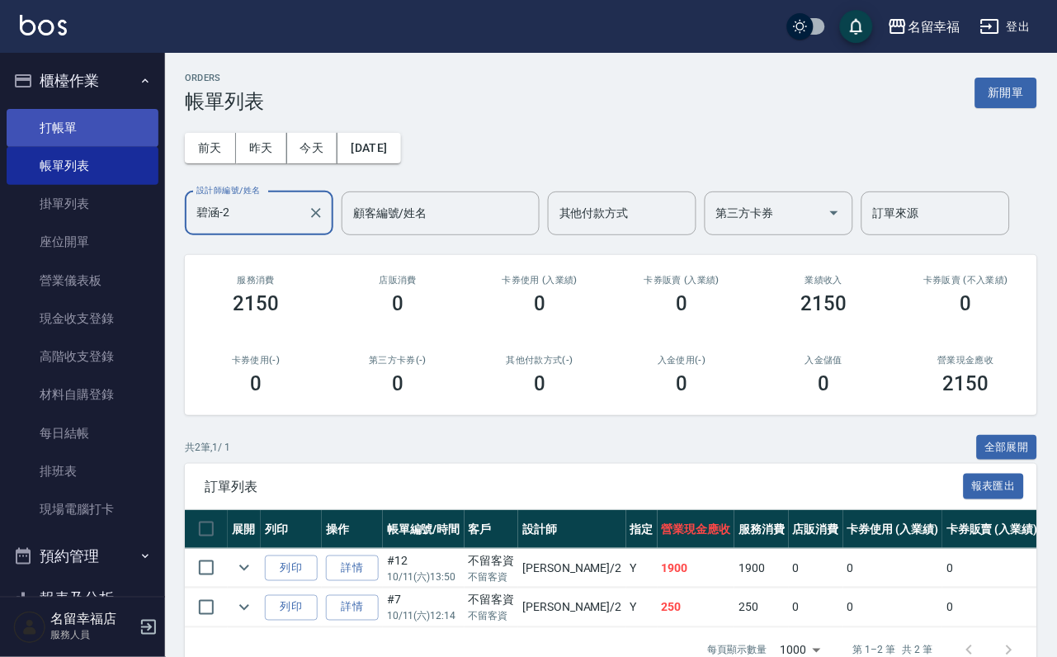
click at [74, 137] on link "打帳單" at bounding box center [83, 128] width 152 height 38
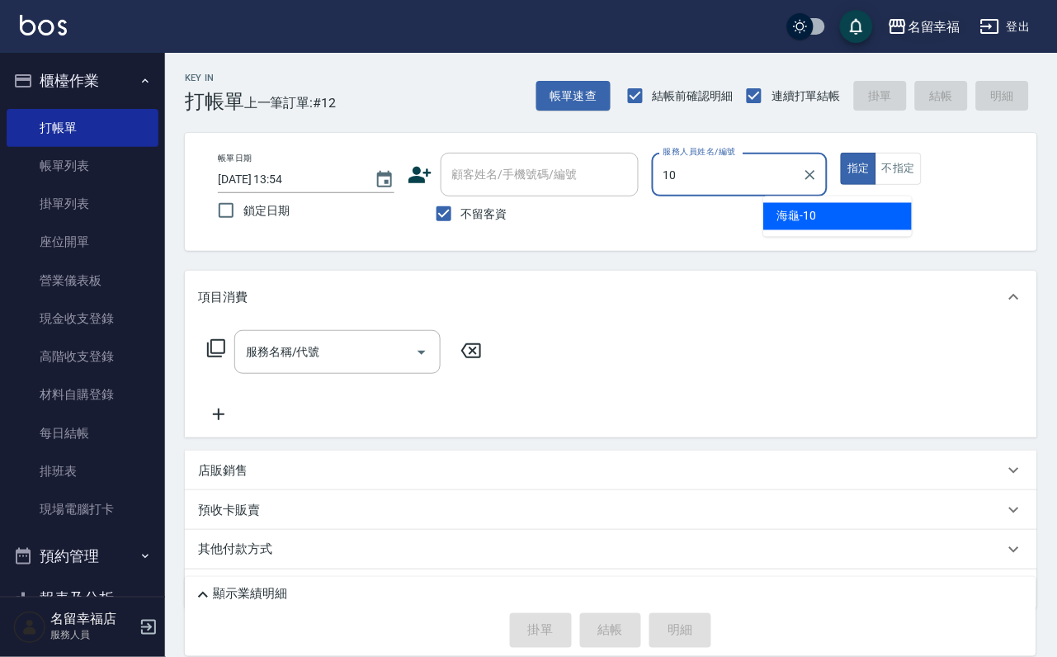
type input "海龜-10"
type button "true"
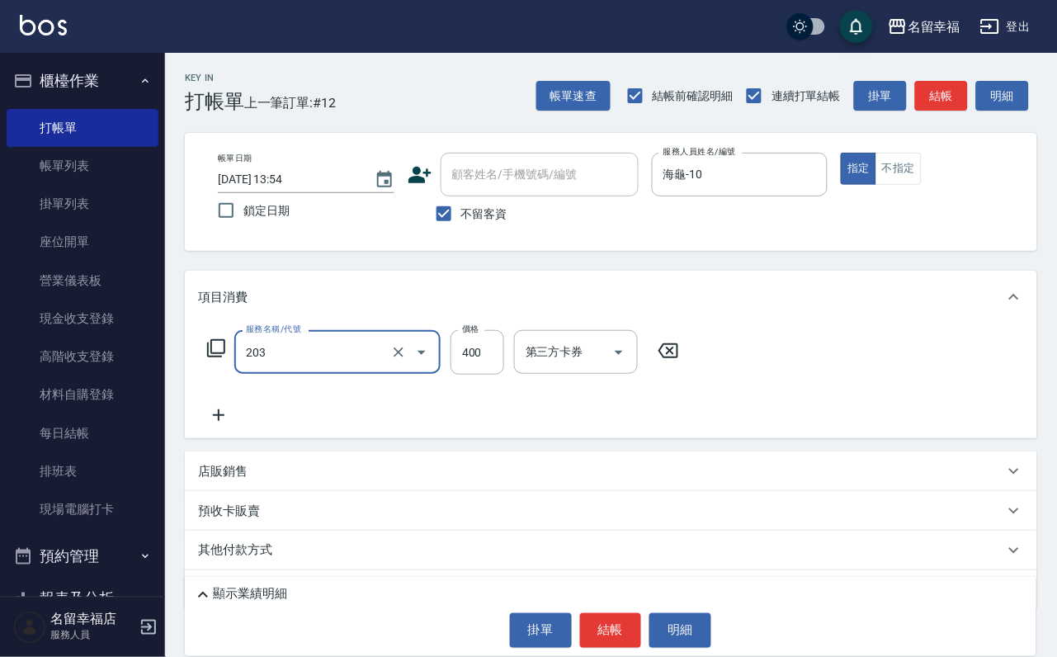
type input "指定單剪(203)"
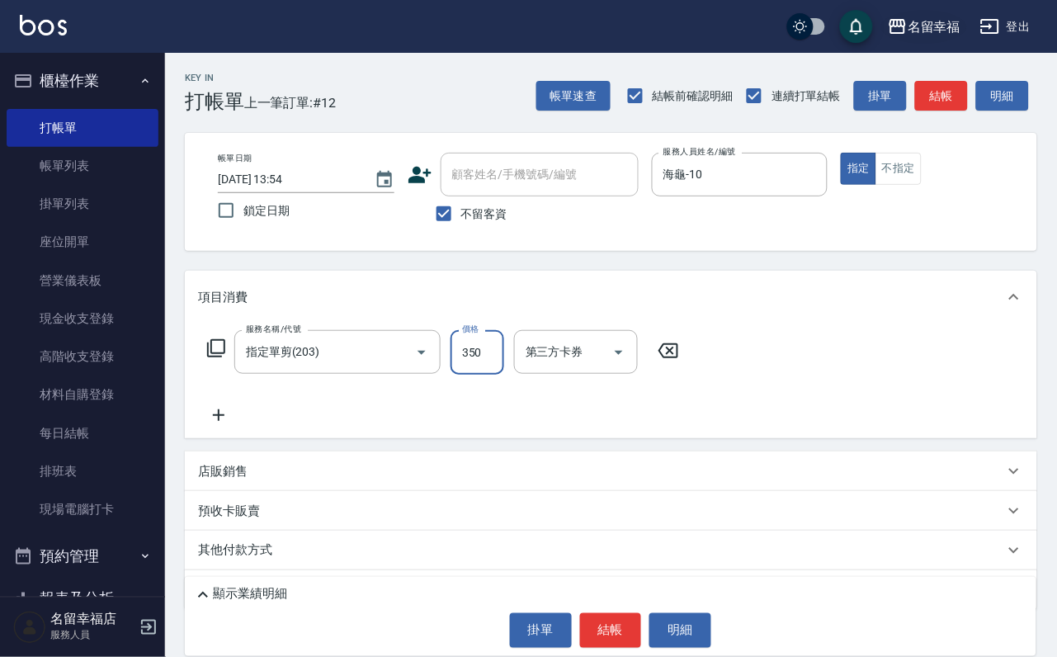
type input "350"
click at [587, 624] on button "結帳" at bounding box center [611, 630] width 62 height 35
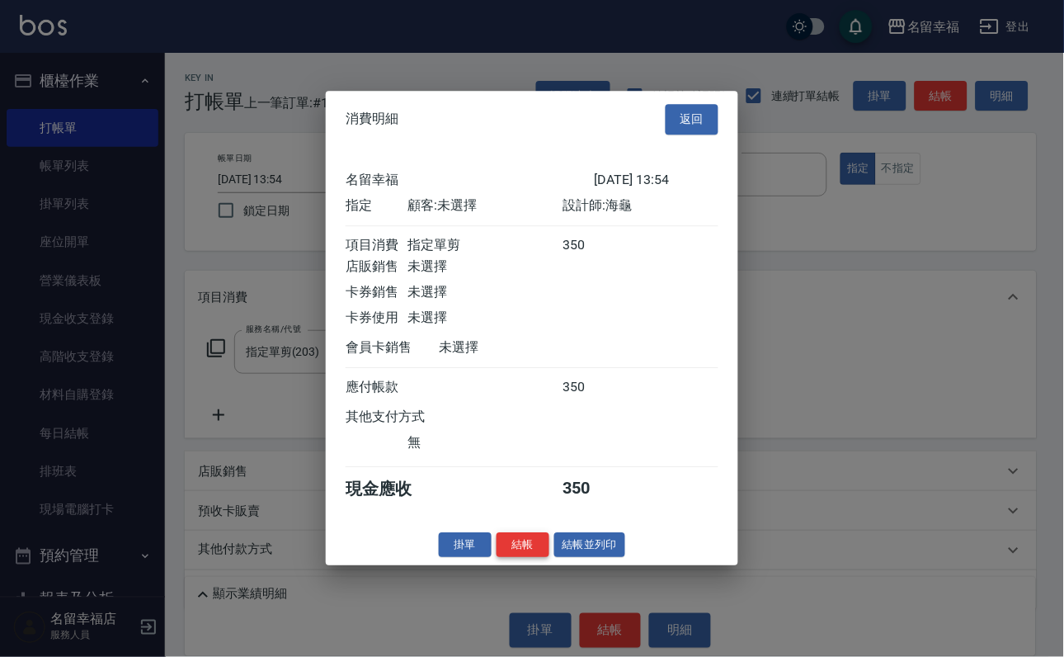
scroll to position [204, 0]
click at [497, 558] on button "結帳" at bounding box center [523, 545] width 53 height 26
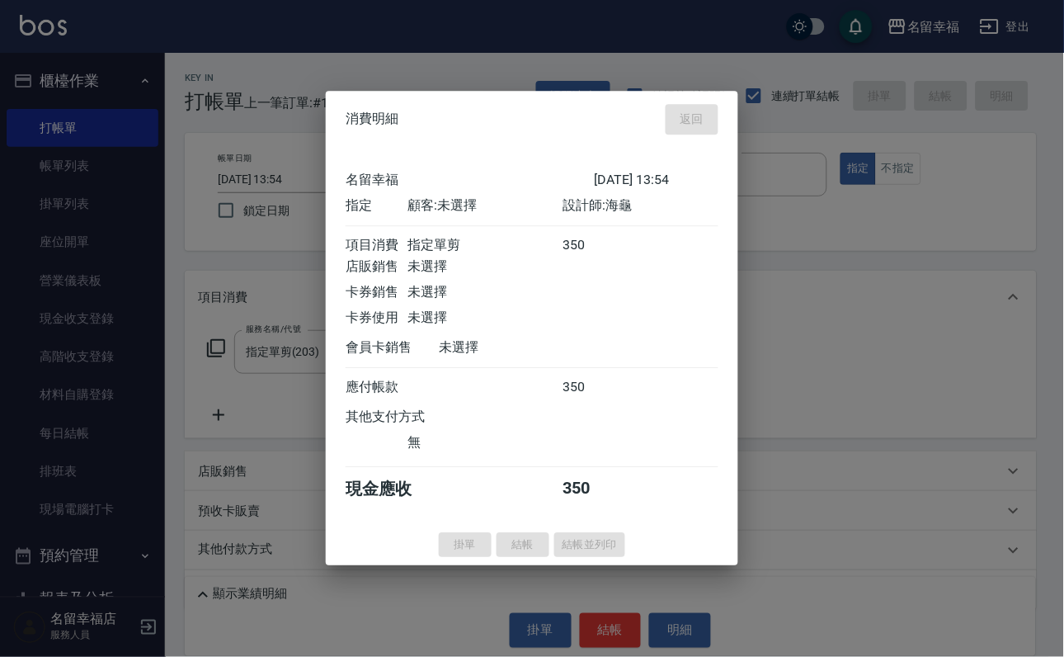
type input "[DATE] 14:05"
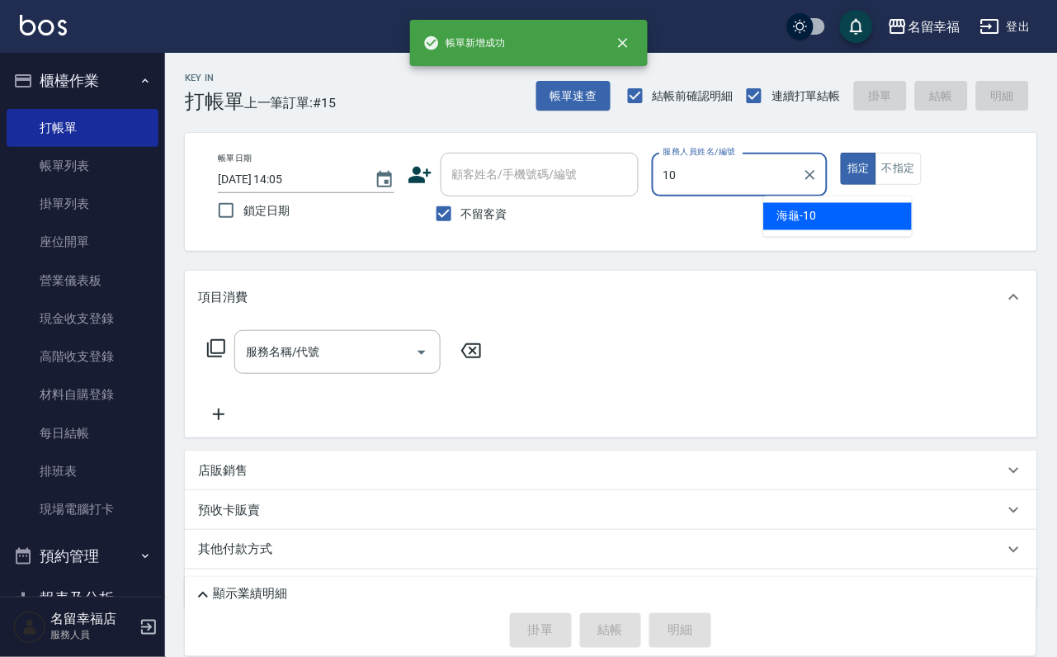
type input "海龜-10"
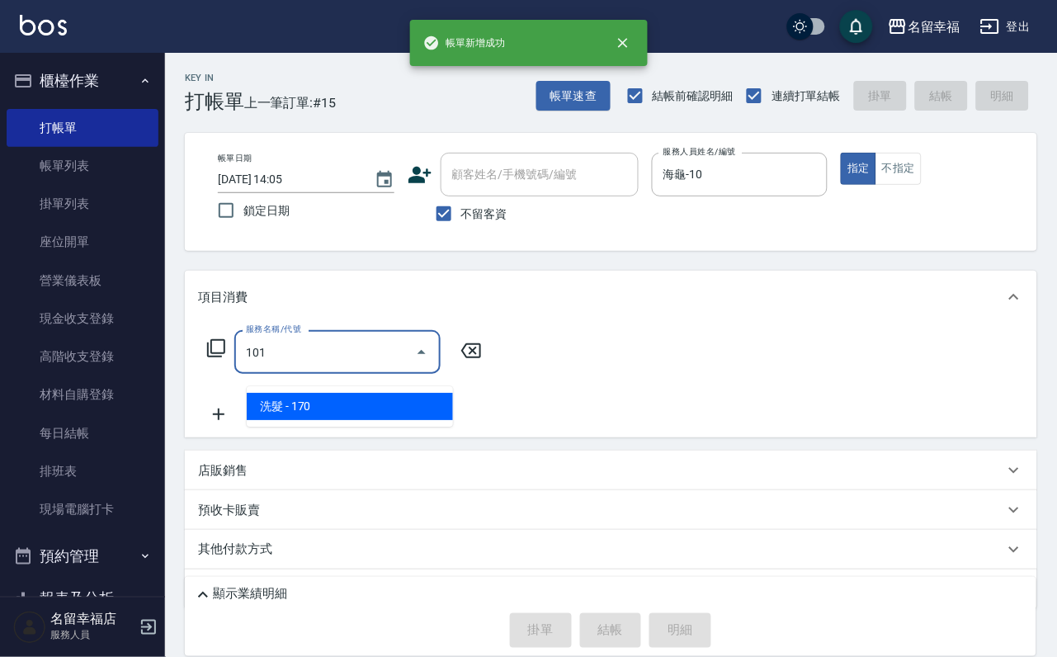
type input "洗髮(101)"
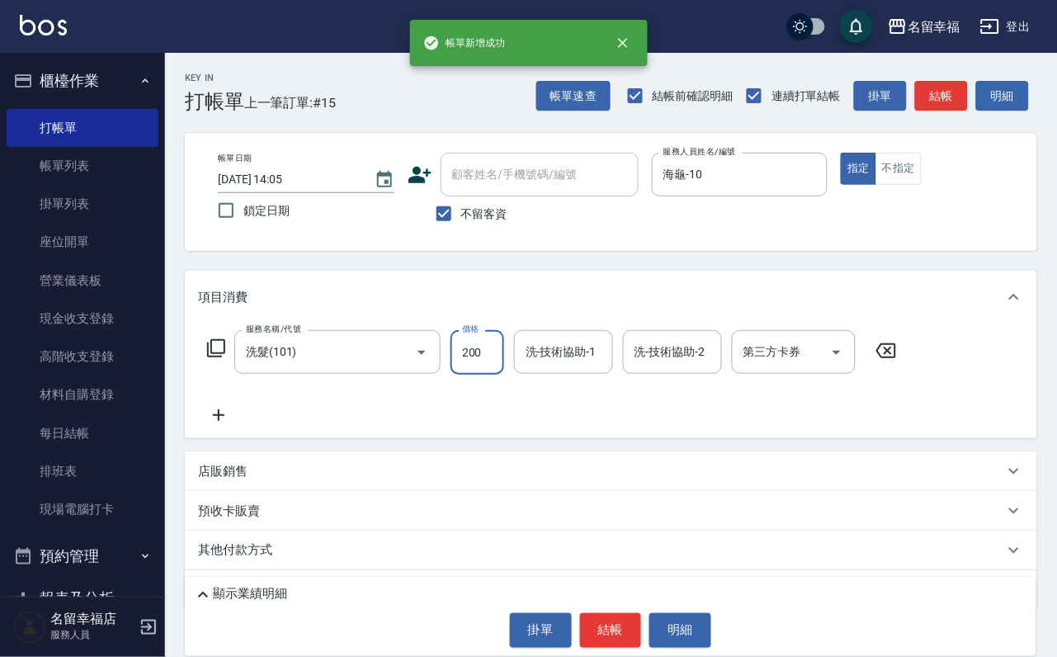
type input "200"
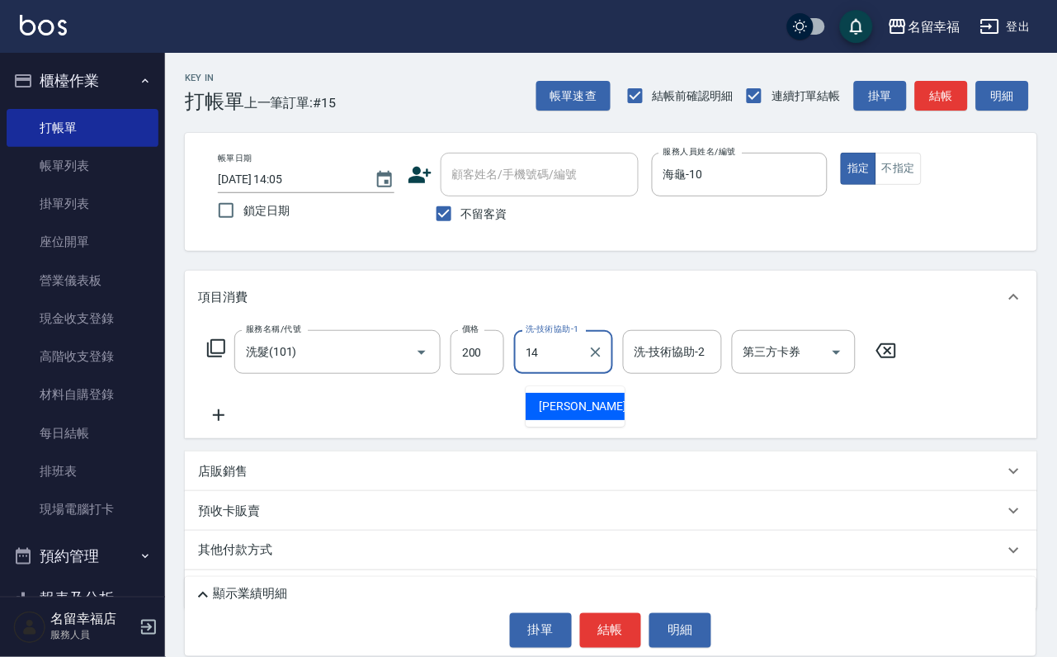
type input "[PERSON_NAME]-14"
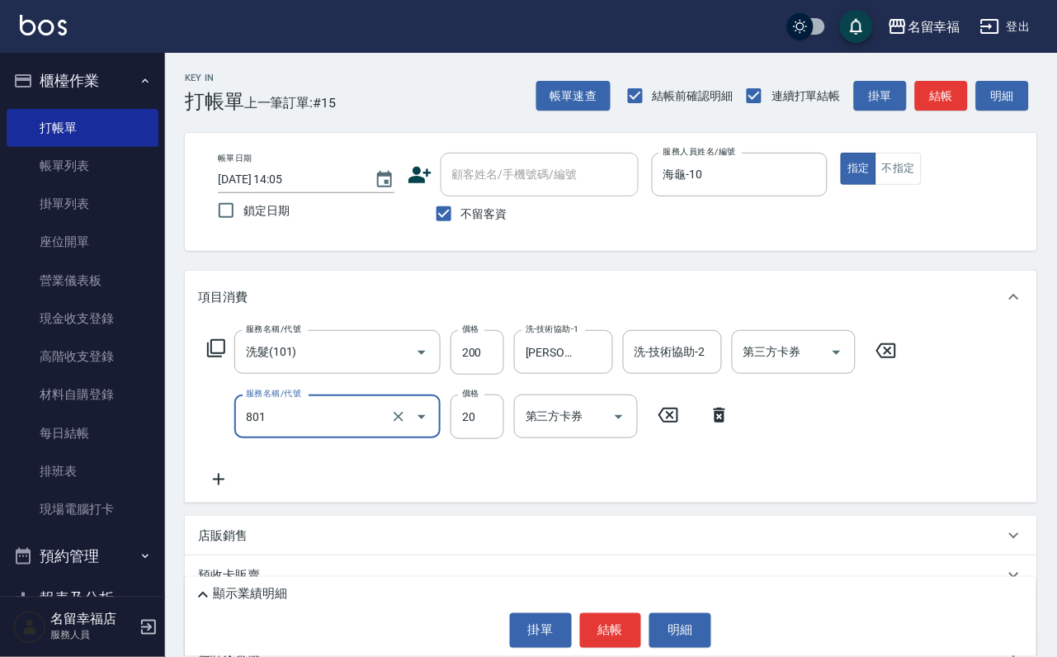
type input "潤絲(801)"
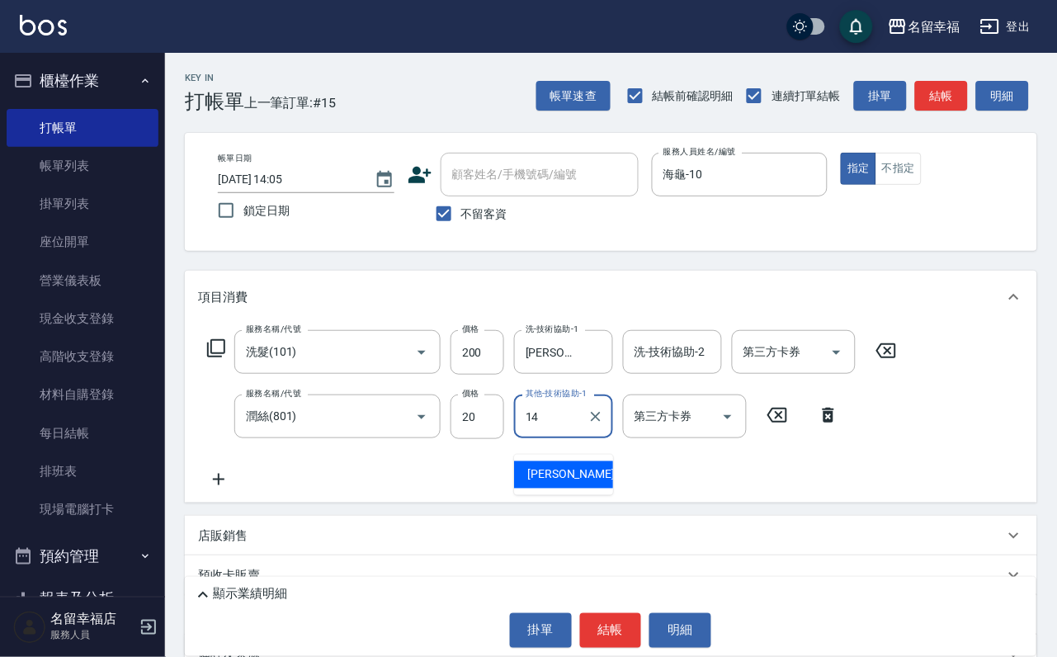
type input "[PERSON_NAME]-14"
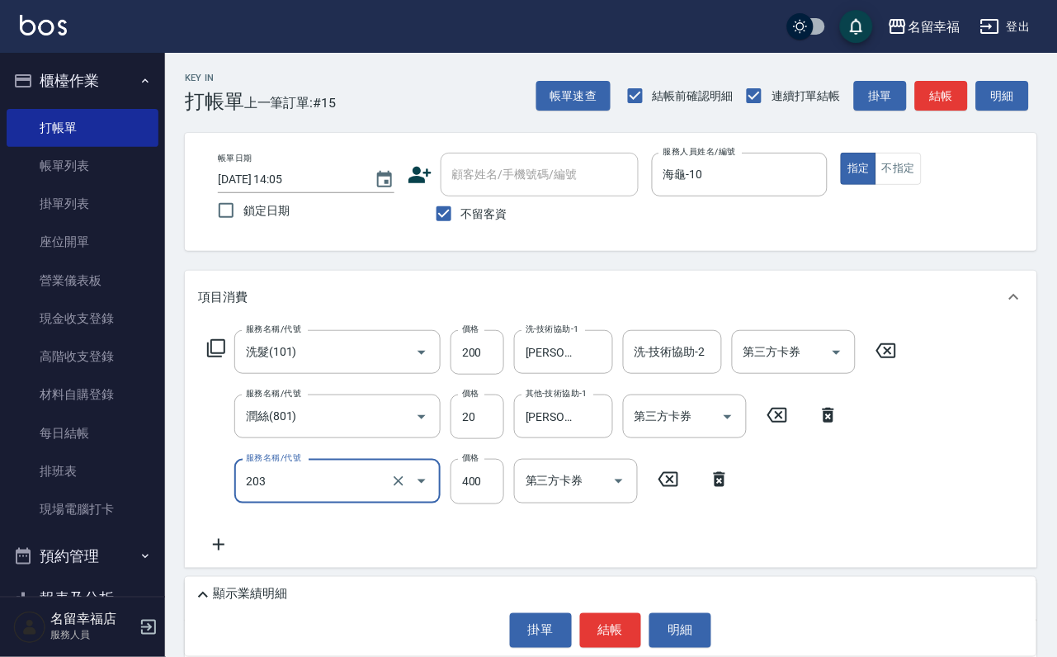
type input "指定單剪(203)"
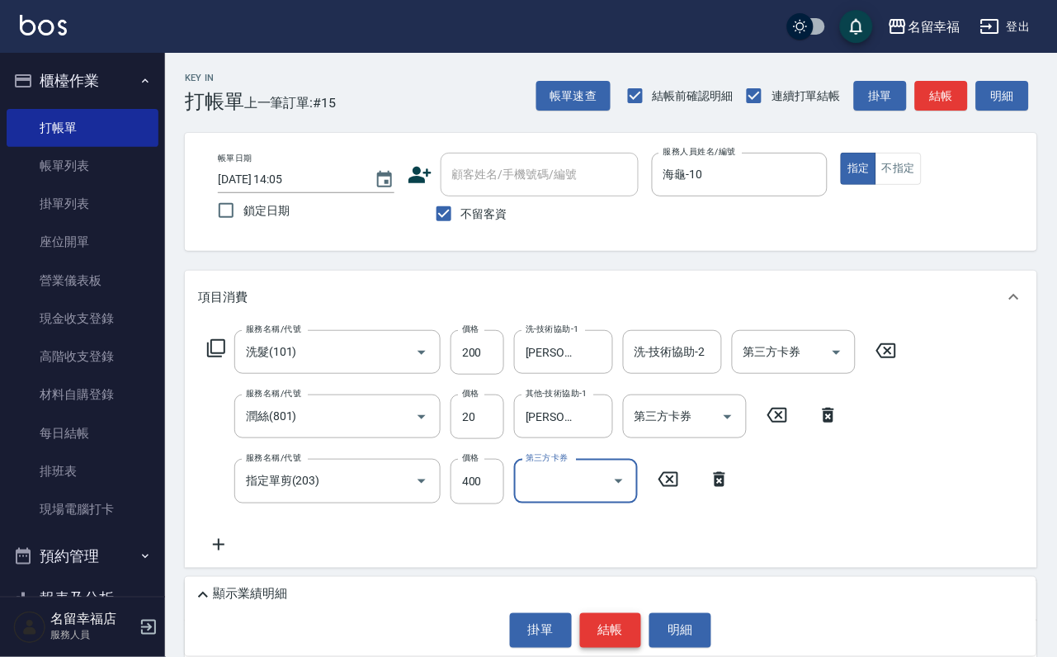
click at [620, 620] on button "結帳" at bounding box center [611, 630] width 62 height 35
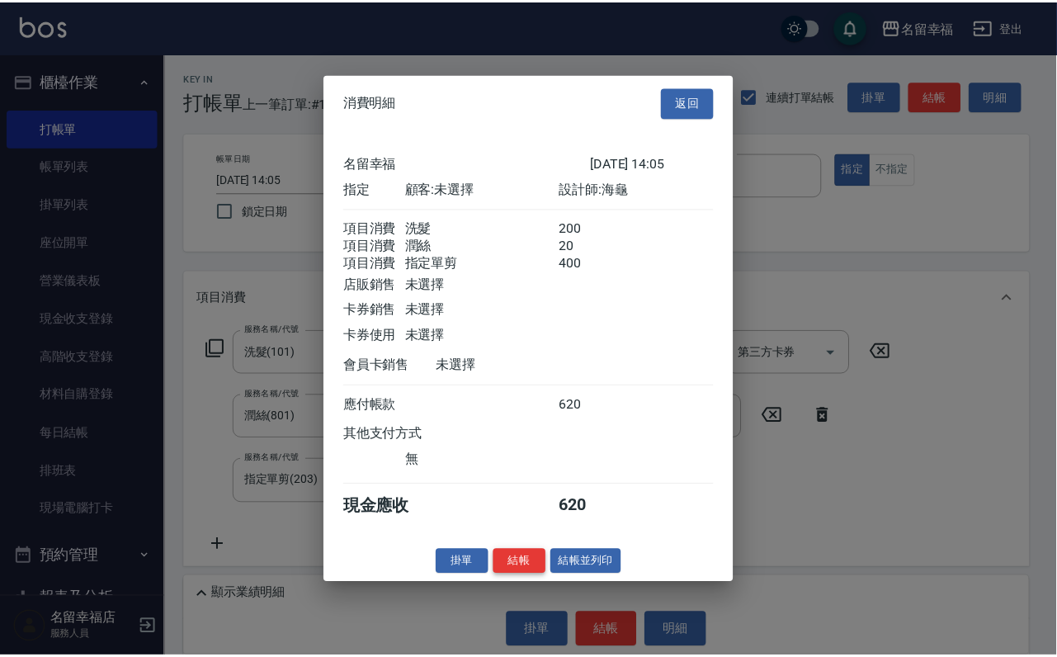
scroll to position [327, 0]
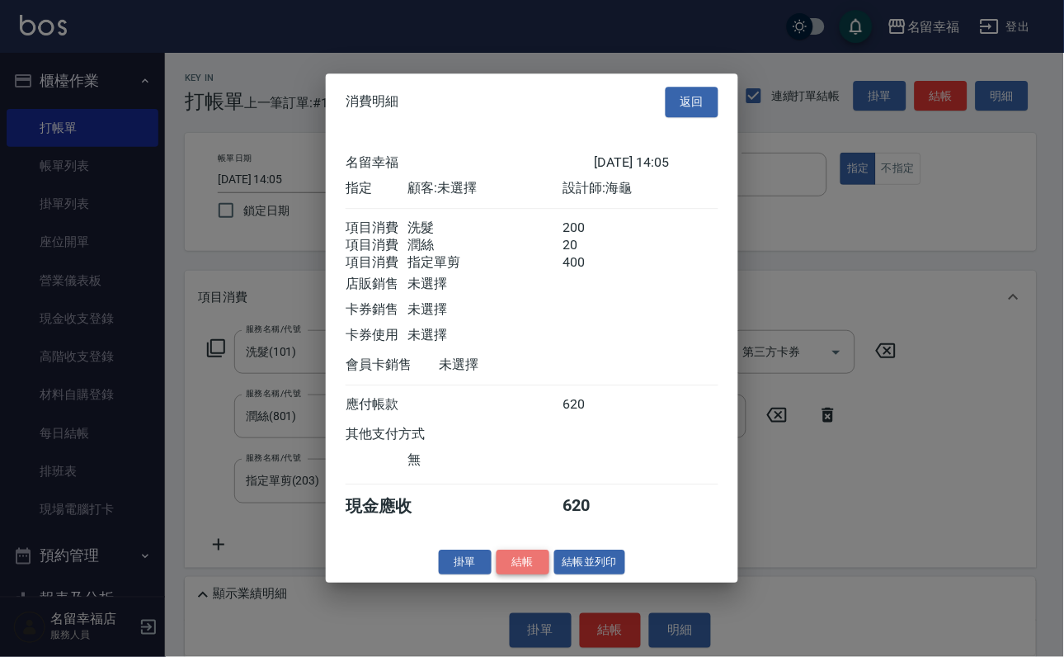
click at [503, 575] on button "結帳" at bounding box center [523, 562] width 53 height 26
